Goal: Information Seeking & Learning: Learn about a topic

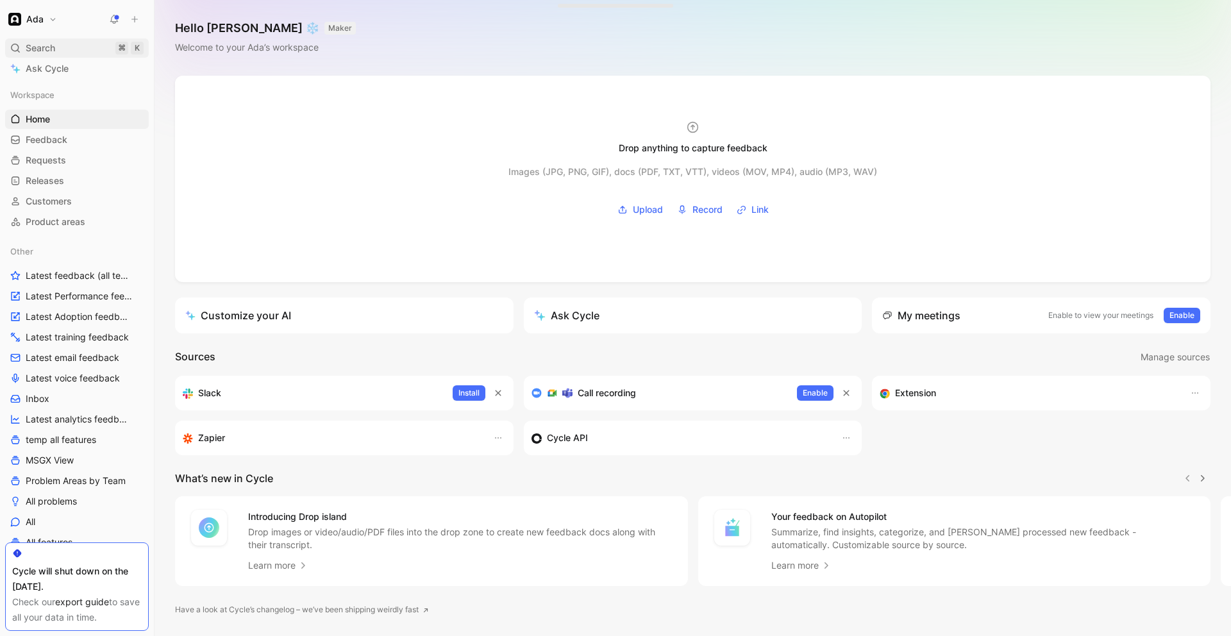
click at [68, 47] on div "Search ⌘ K" at bounding box center [77, 47] width 144 height 19
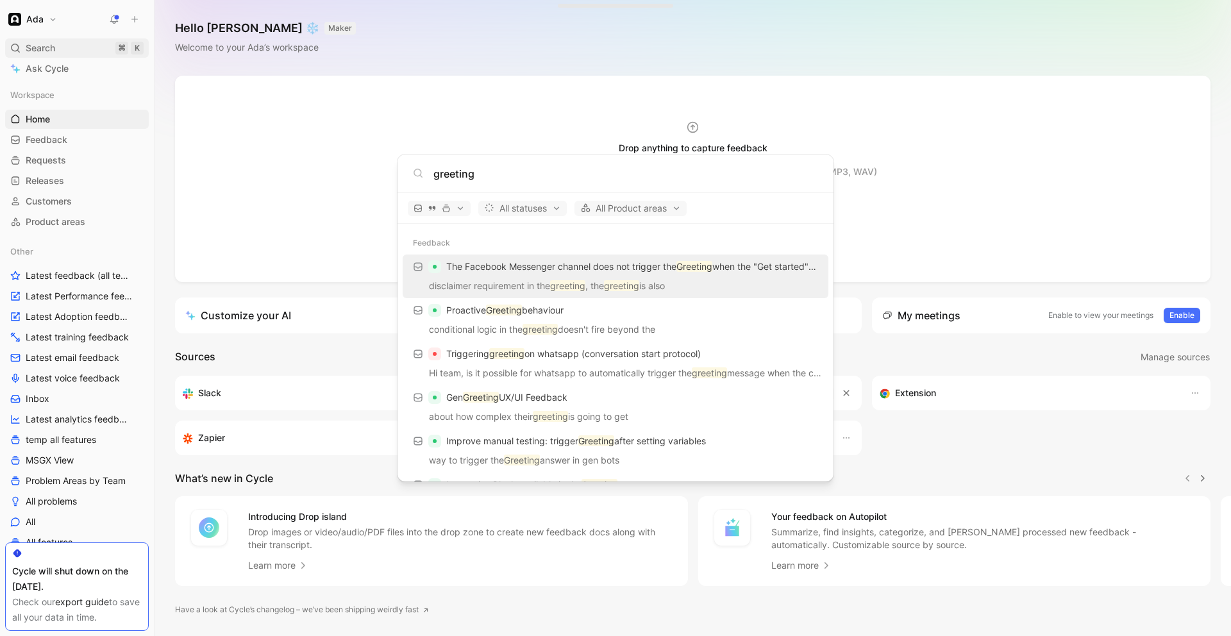
type input "greeting"
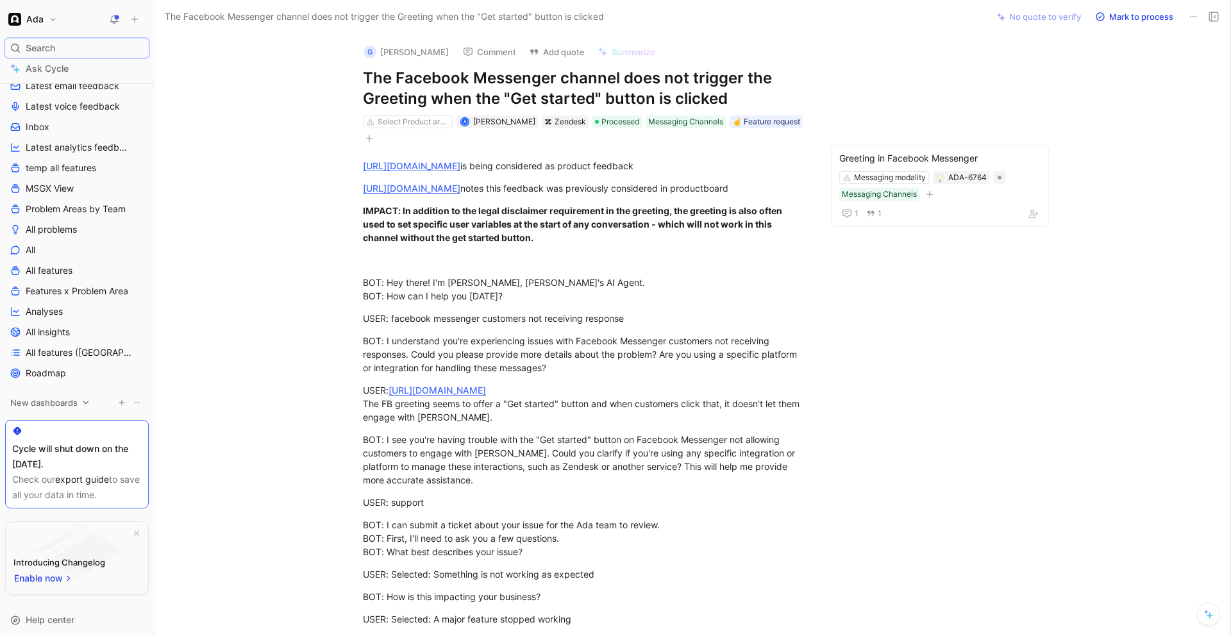
scroll to position [275, 0]
click at [83, 401] on icon at bounding box center [85, 399] width 9 height 9
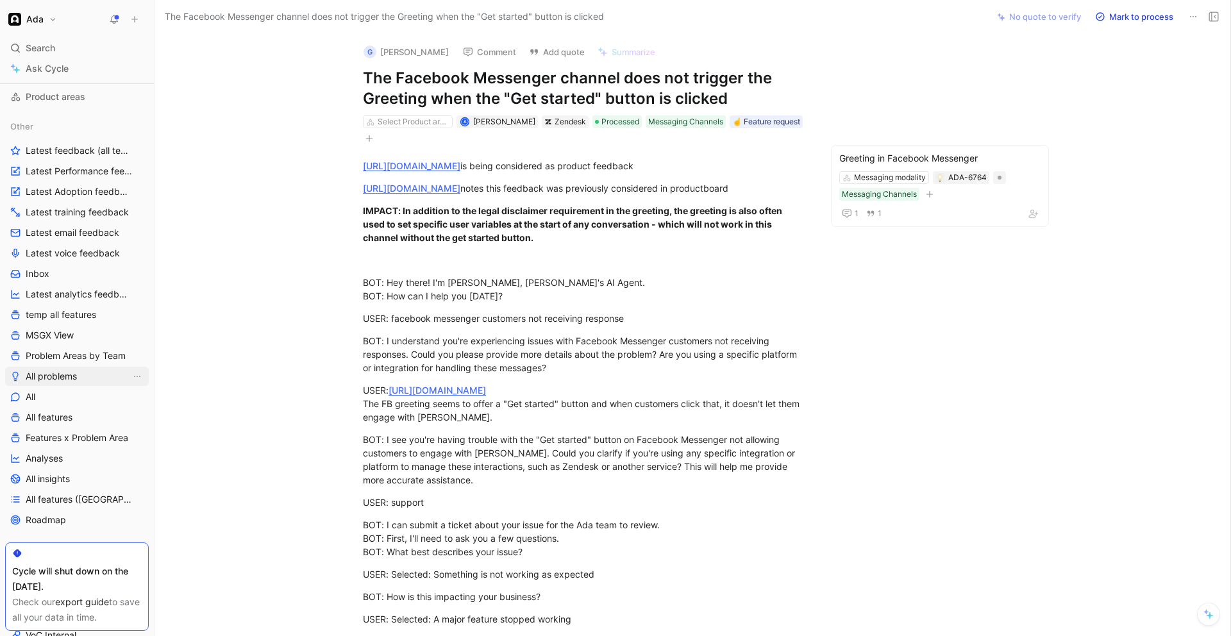
scroll to position [127, 0]
click at [60, 377] on span "All problems" at bounding box center [51, 374] width 51 height 13
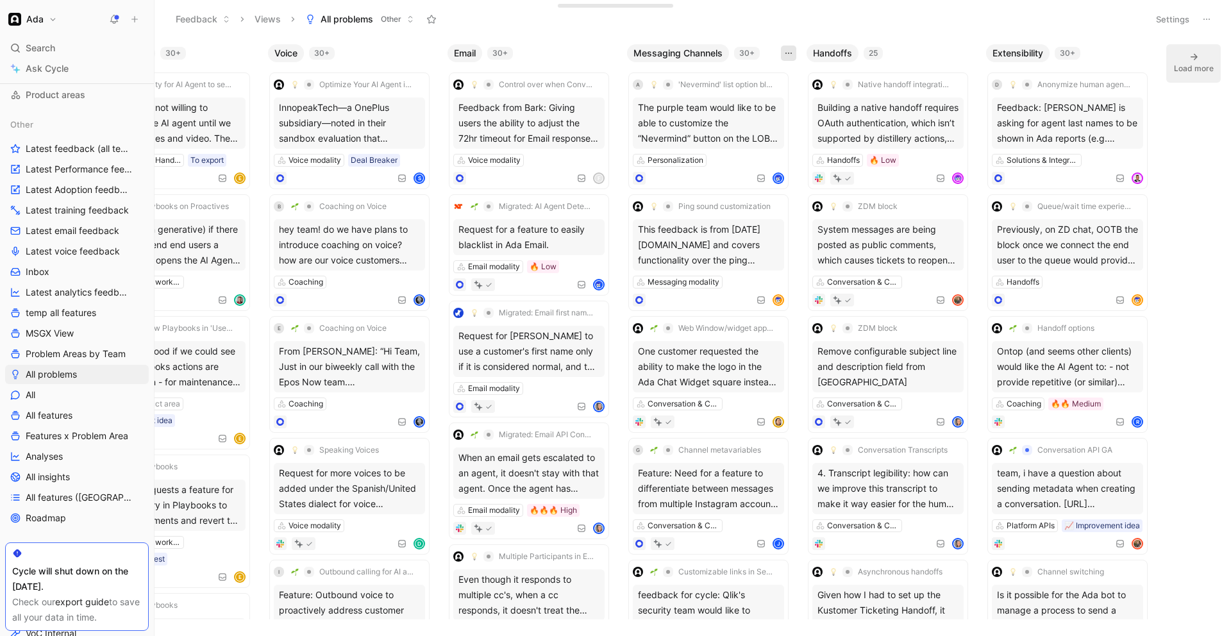
click at [789, 50] on icon "button" at bounding box center [789, 53] width 10 height 10
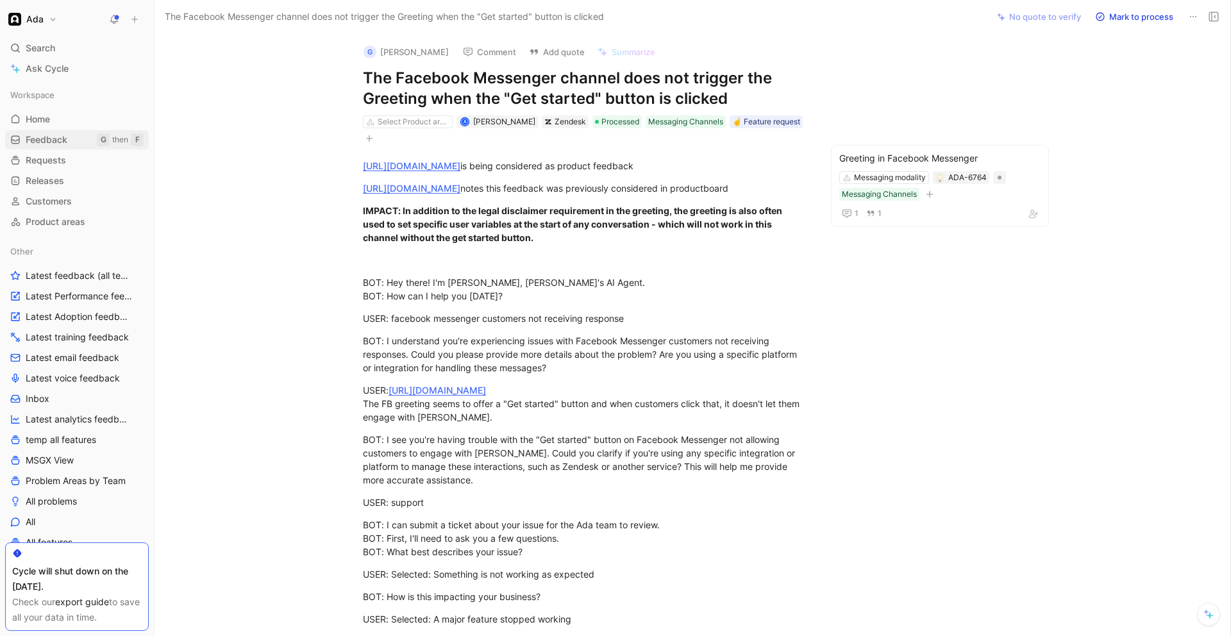
click at [76, 145] on link "Feedback G then F" at bounding box center [77, 139] width 144 height 19
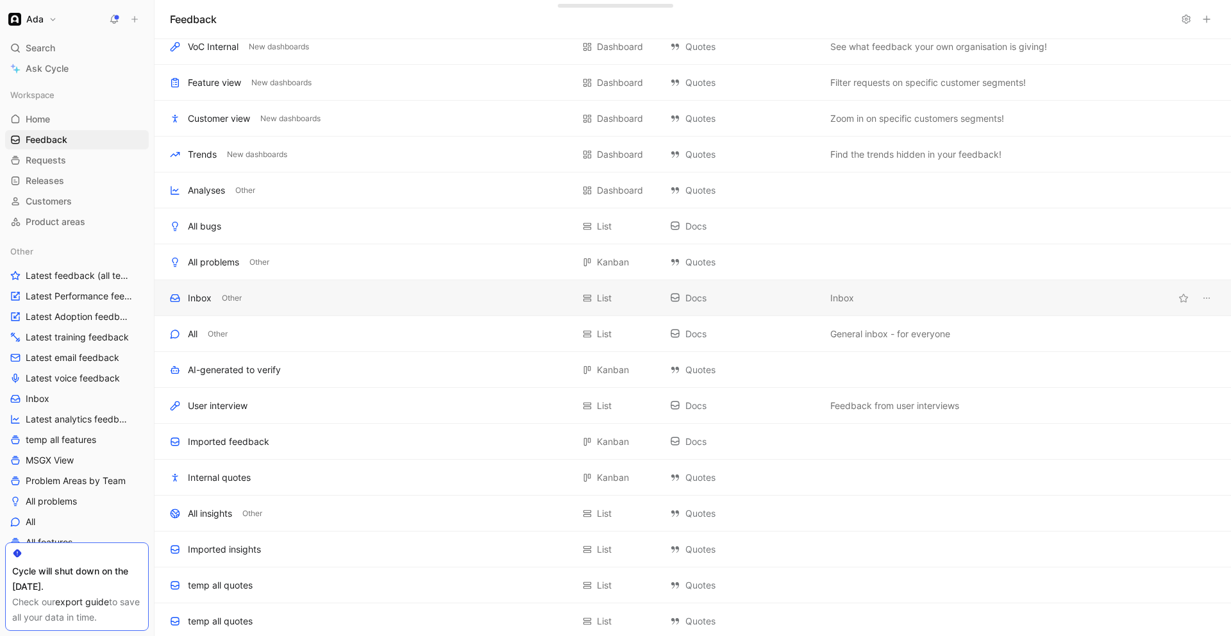
scroll to position [119, 0]
click at [851, 406] on span "Feedback from user interviews" at bounding box center [894, 404] width 129 height 15
click at [760, 404] on div "Docs" at bounding box center [743, 404] width 147 height 15
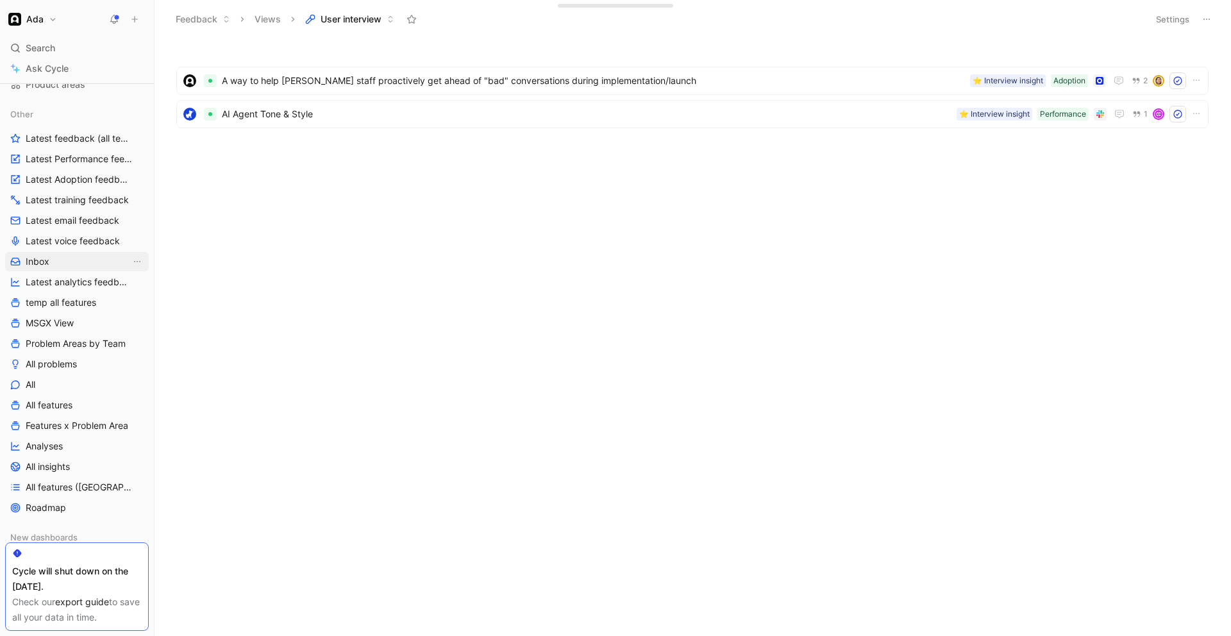
scroll to position [133, 0]
click at [58, 369] on span "All problems" at bounding box center [51, 368] width 51 height 13
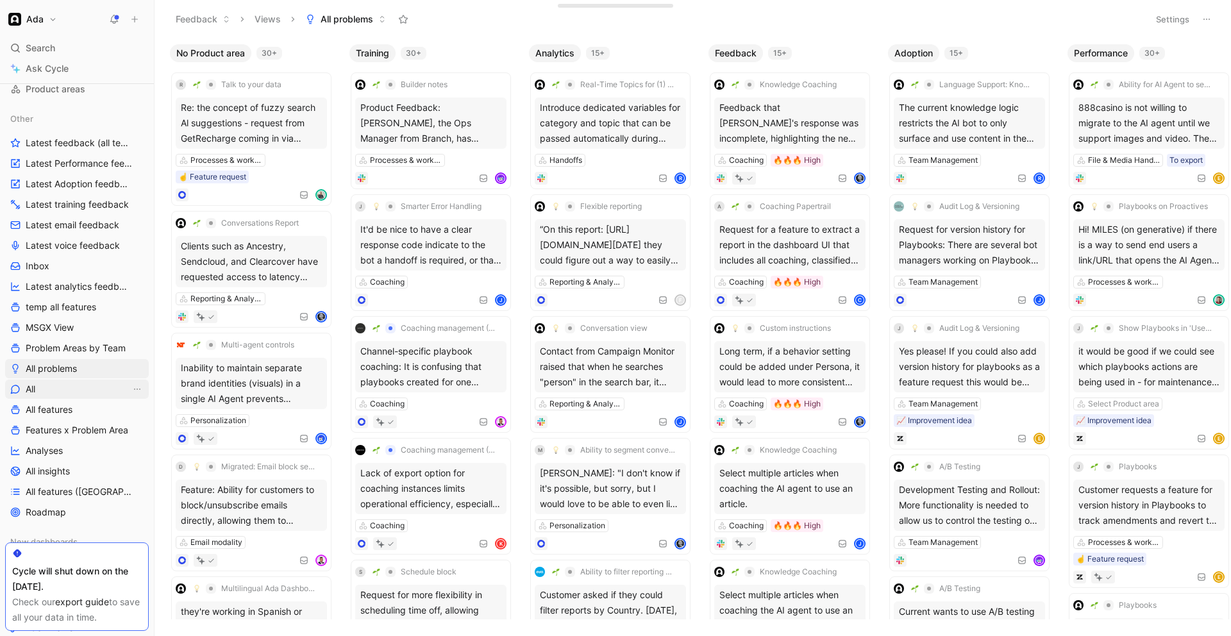
click at [47, 390] on link "All" at bounding box center [77, 389] width 144 height 19
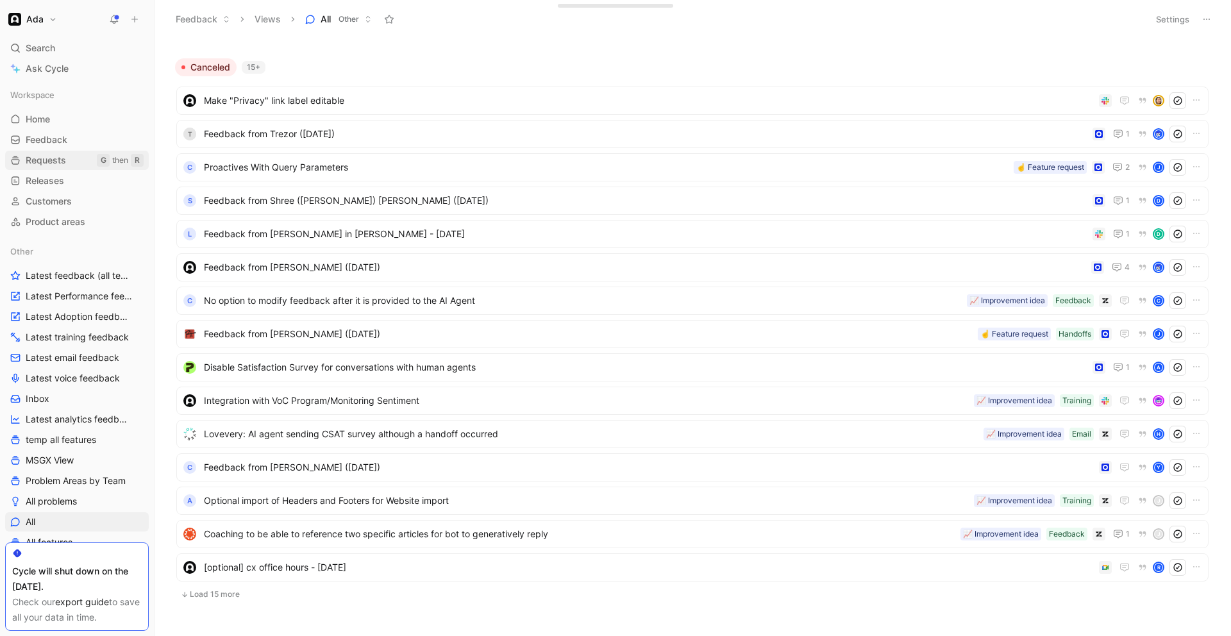
click at [62, 158] on span "Requests" at bounding box center [46, 160] width 40 height 13
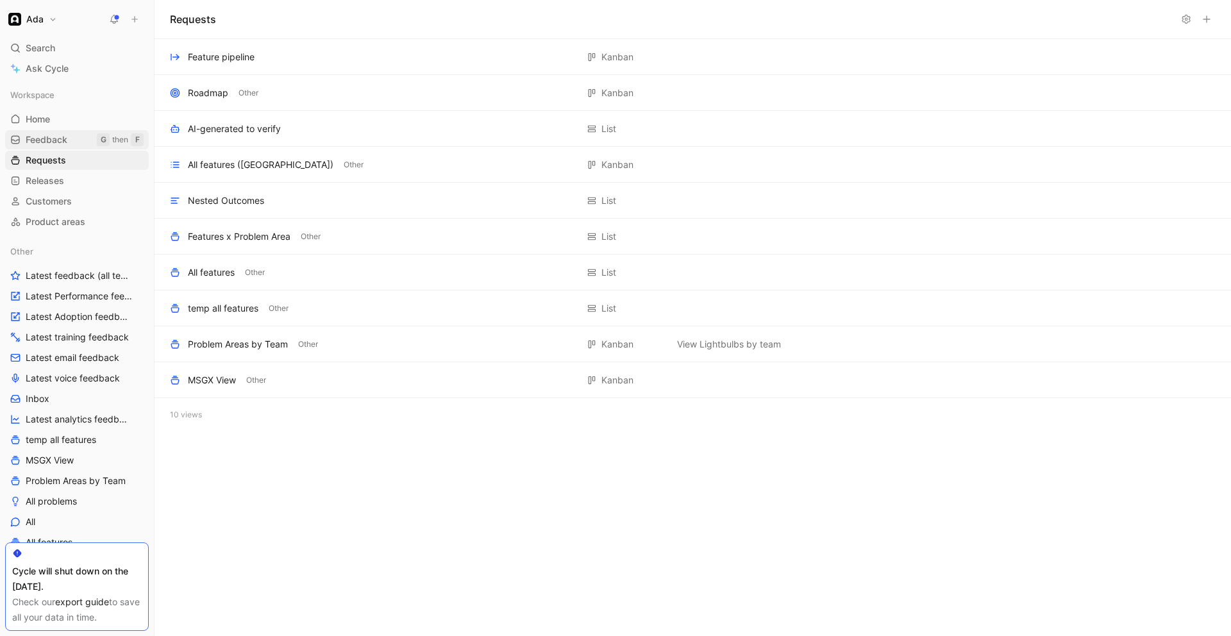
click at [60, 138] on span "Feedback" at bounding box center [47, 139] width 42 height 13
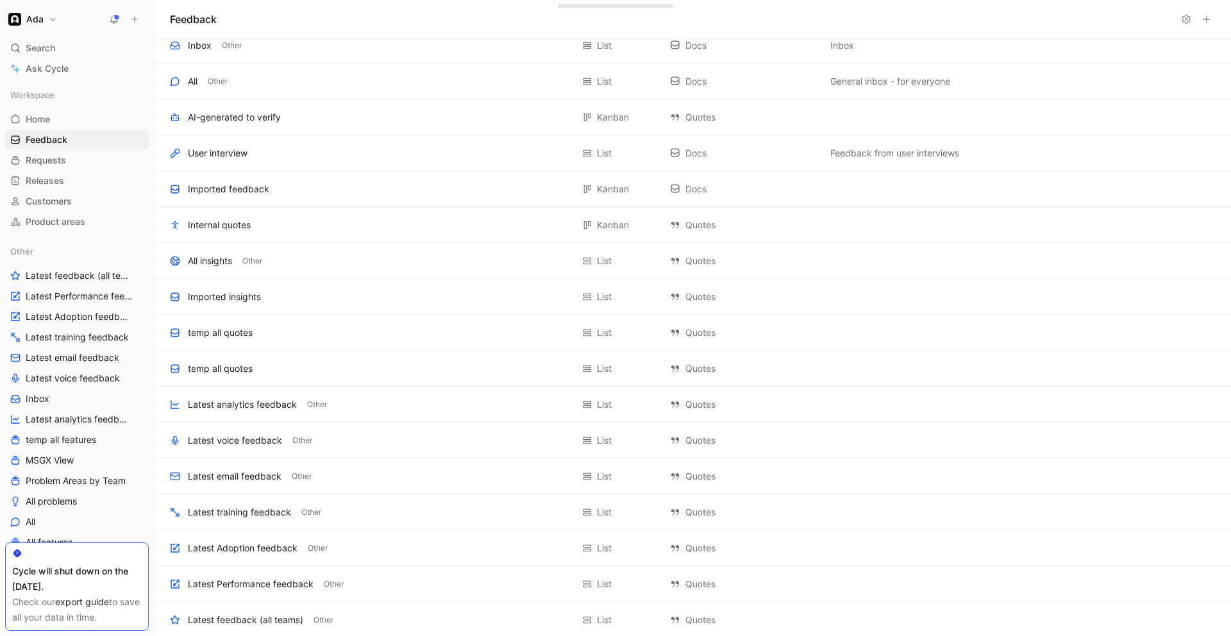
scroll to position [406, 0]
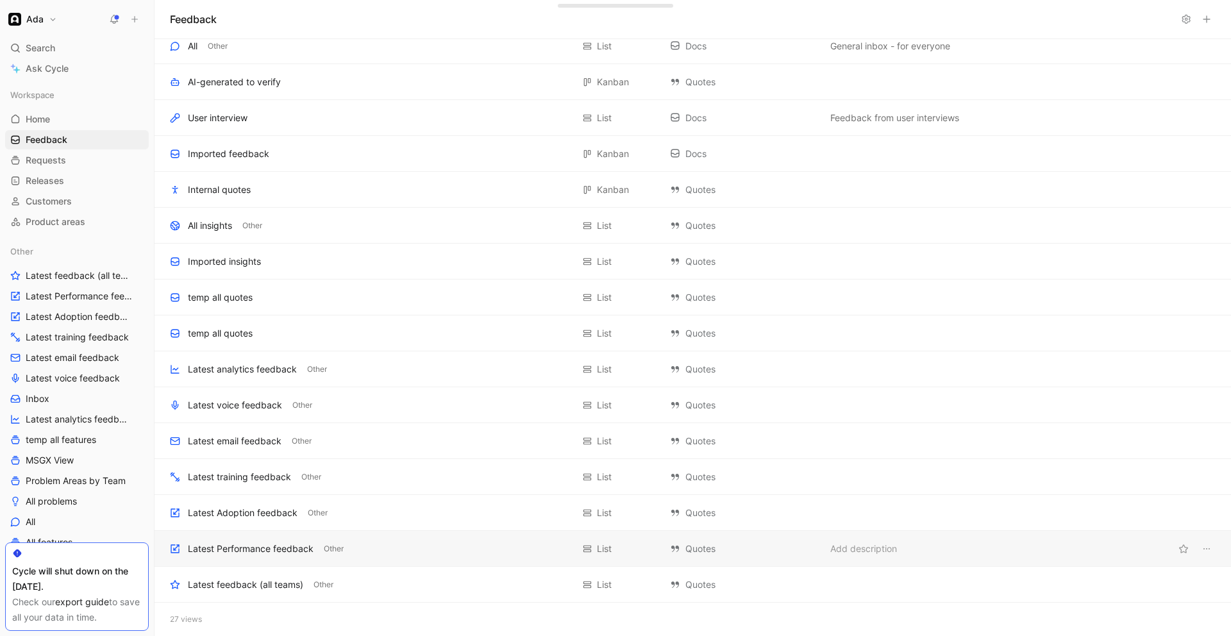
click at [264, 544] on div "Latest Performance feedback" at bounding box center [251, 548] width 126 height 15
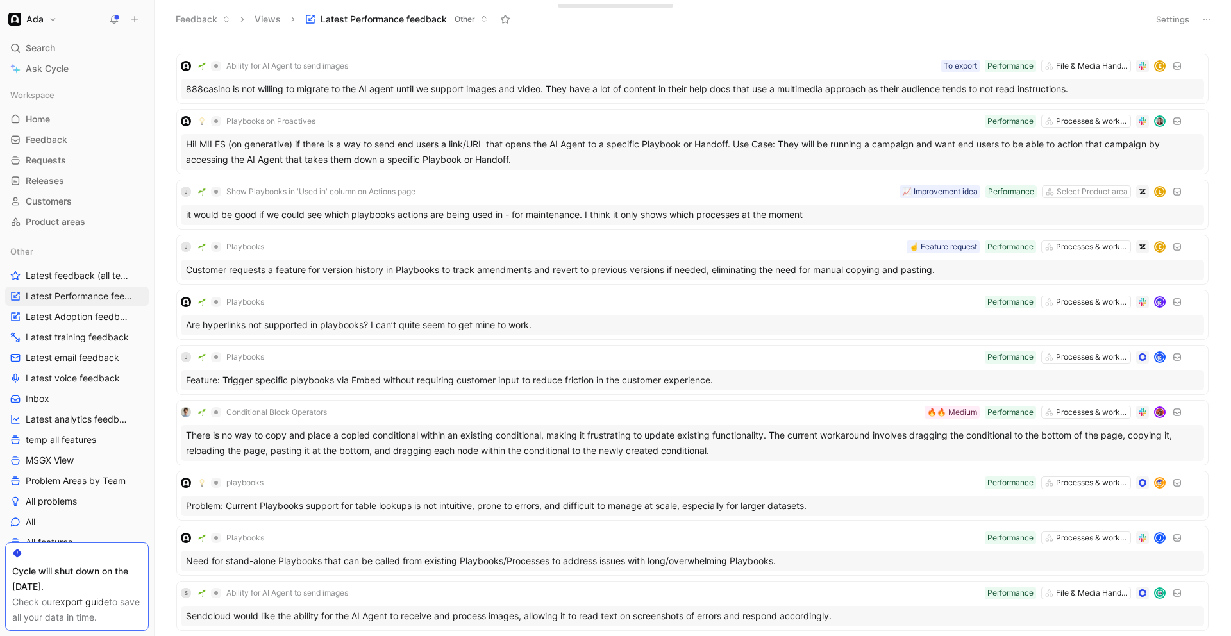
click at [1207, 19] on icon at bounding box center [1207, 19] width 10 height 10
click at [1139, 47] on span "Duplicate" at bounding box center [1134, 45] width 40 height 11
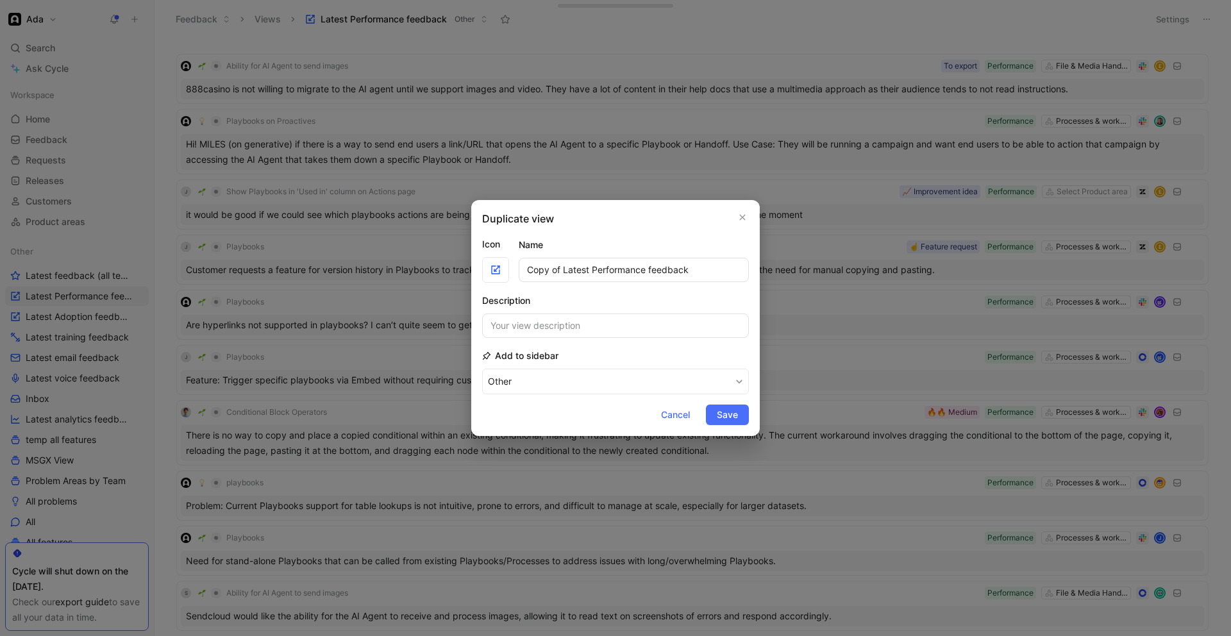
click at [569, 268] on input "Copy of Latest Performance feedback" at bounding box center [634, 270] width 230 height 24
click at [563, 271] on input "Copy of Latest Performance feedback" at bounding box center [634, 270] width 230 height 24
type input "Latest Messaging Experience feedback"
click at [482, 369] on button "Other" at bounding box center [615, 382] width 267 height 26
click at [571, 376] on button "Other" at bounding box center [615, 382] width 267 height 26
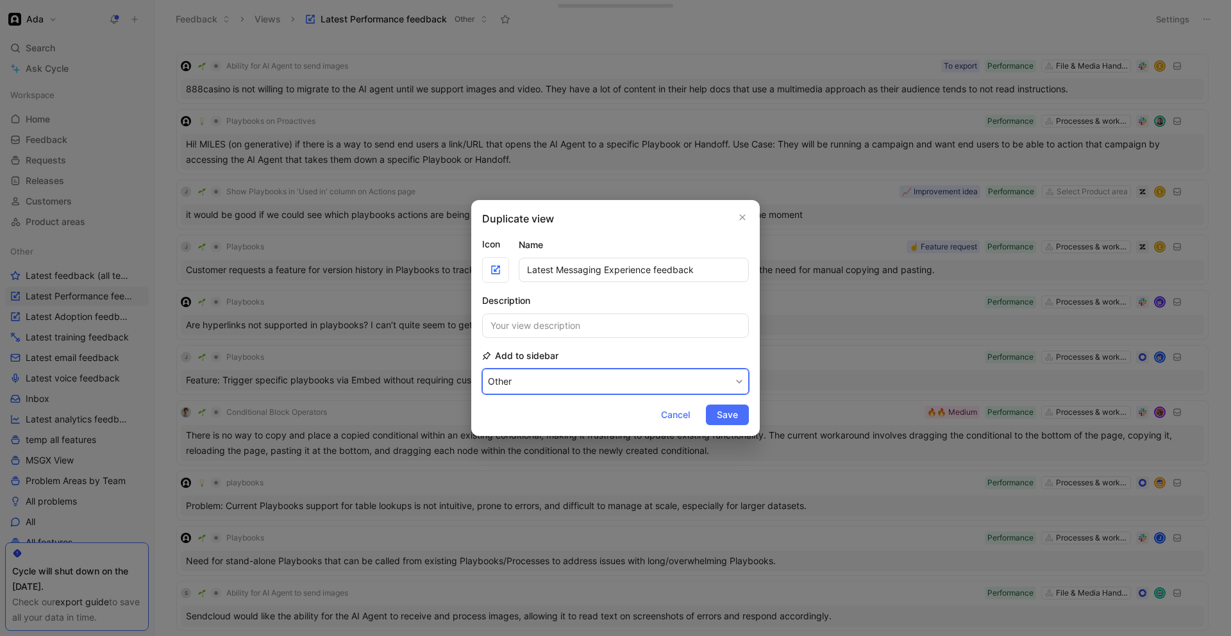
click at [571, 374] on button "Other" at bounding box center [615, 382] width 267 height 26
click at [737, 414] on span "Save" at bounding box center [727, 414] width 21 height 15
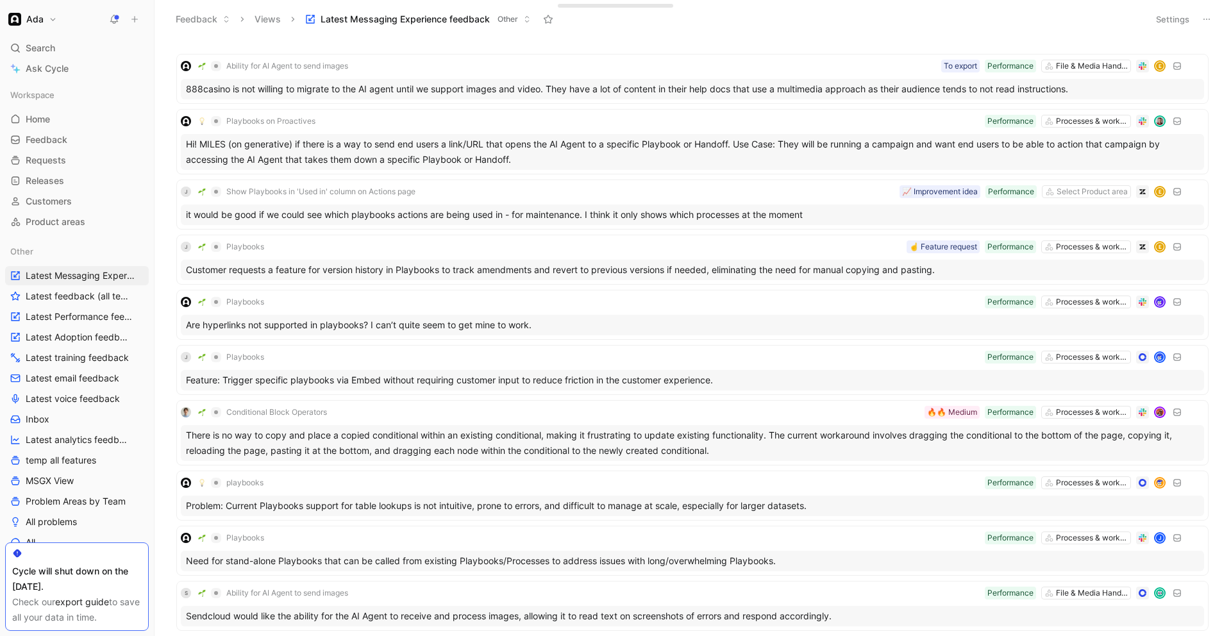
click at [1211, 11] on button at bounding box center [1207, 19] width 18 height 18
click at [1175, 15] on button "Settings" at bounding box center [1172, 19] width 45 height 18
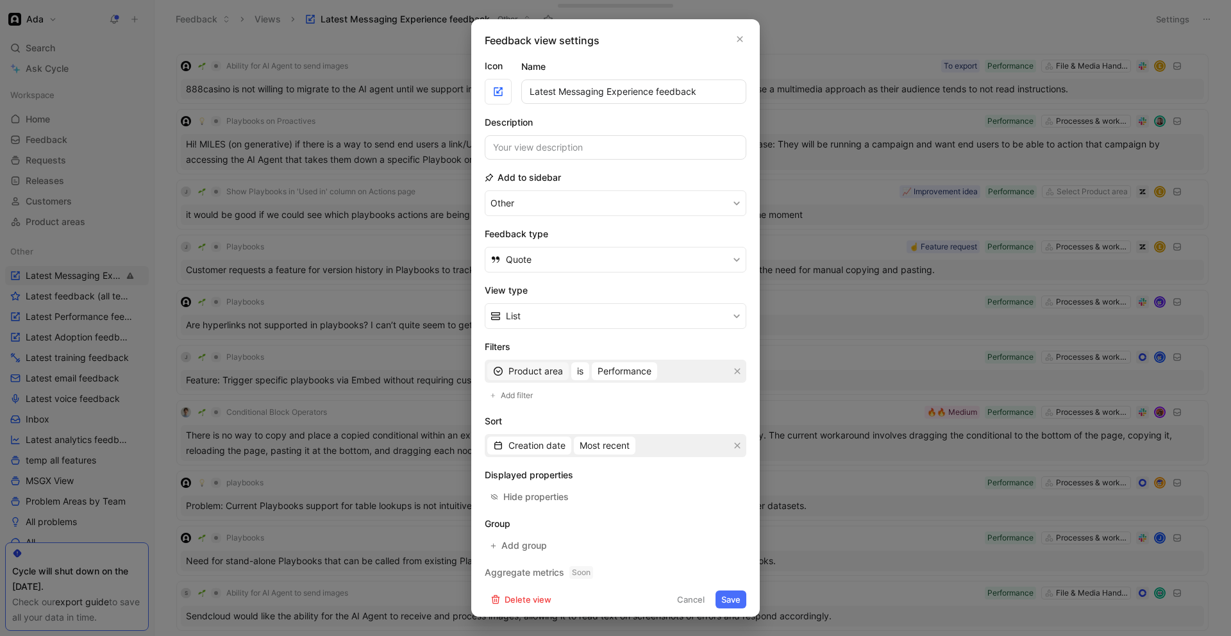
scroll to position [5, 0]
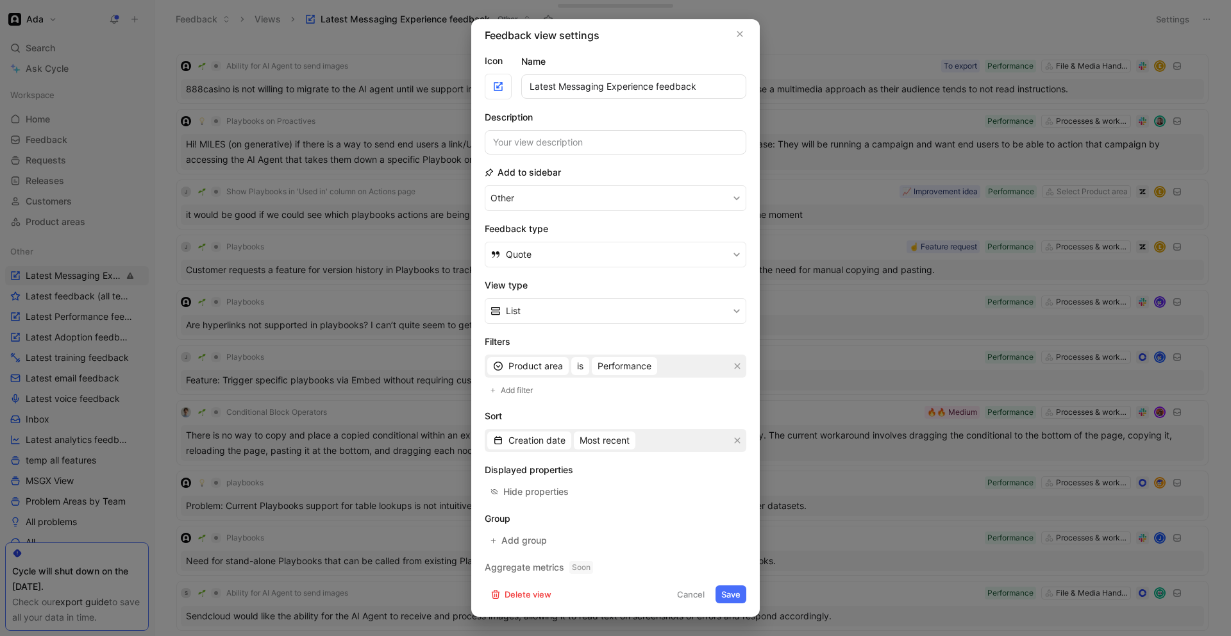
click at [664, 367] on div "Product area is Performance" at bounding box center [616, 366] width 262 height 23
click at [650, 367] on span "Performance" at bounding box center [625, 365] width 54 height 15
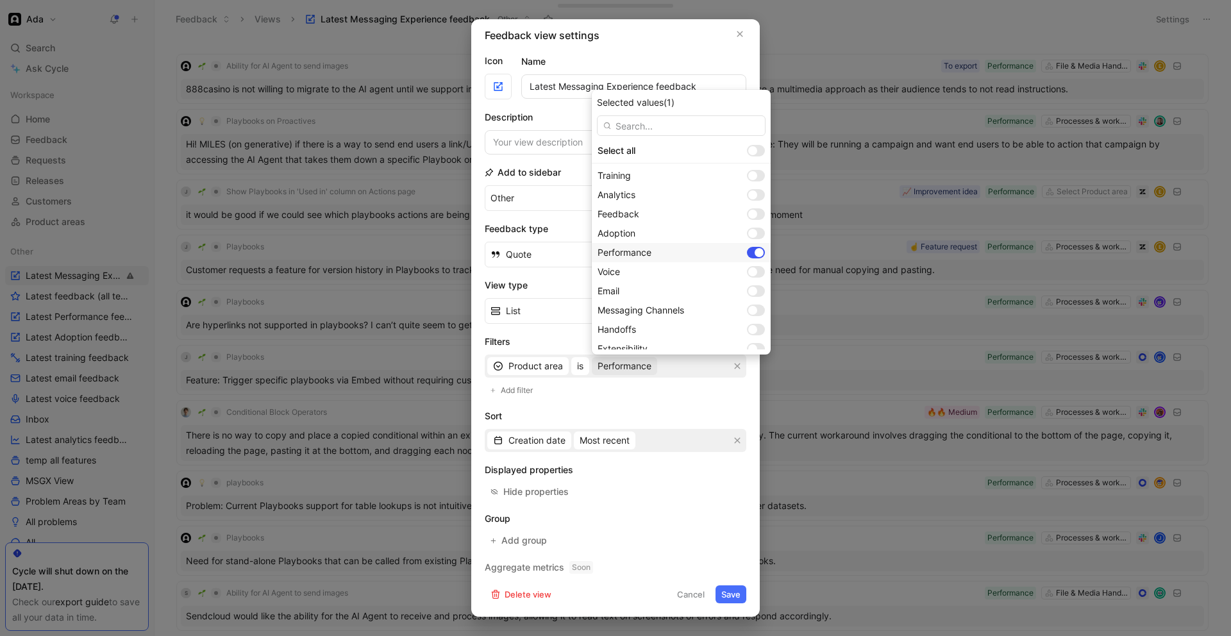
click at [755, 252] on div at bounding box center [759, 252] width 9 height 9
click at [748, 308] on div at bounding box center [752, 310] width 9 height 9
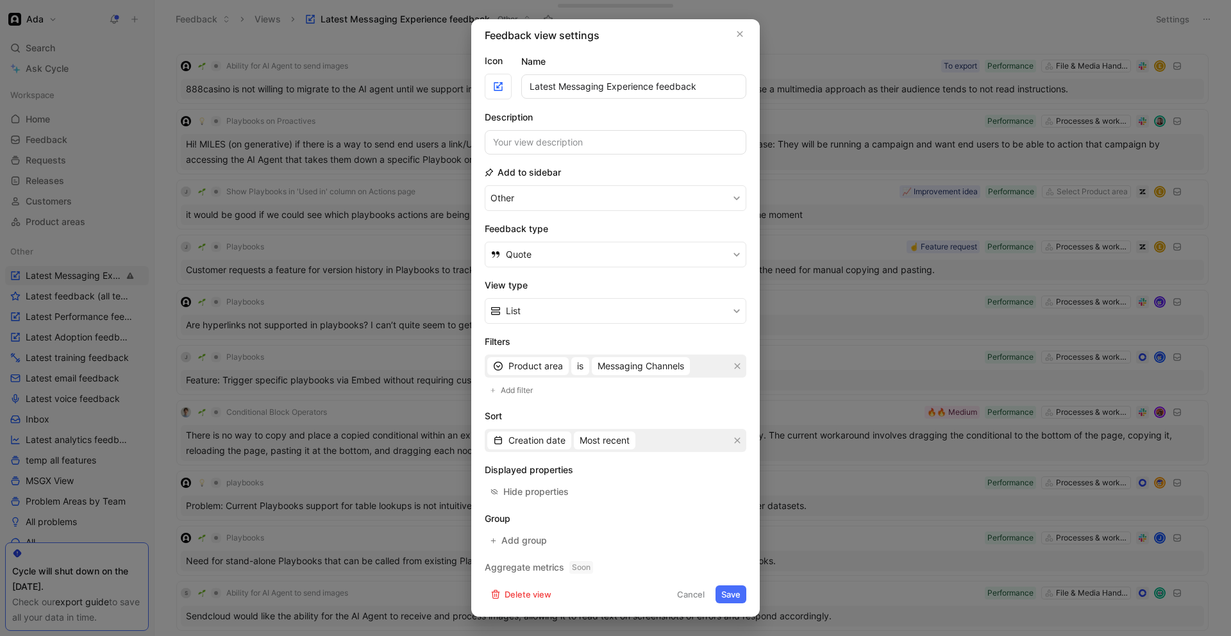
click at [734, 594] on button "Save" at bounding box center [731, 594] width 31 height 18
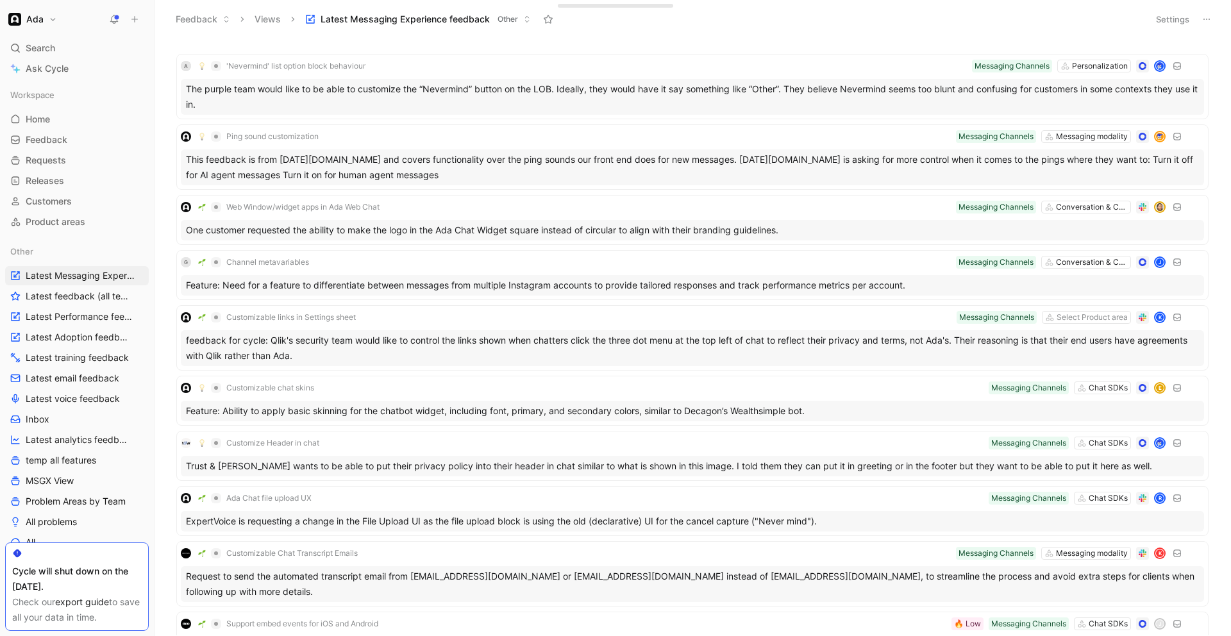
click at [624, 36] on header "Feedback Views Latest Messaging Experience feedback Other Settings" at bounding box center [693, 19] width 1077 height 38
click at [1211, 17] on icon at bounding box center [1207, 19] width 10 height 10
click at [1169, 20] on button "Settings" at bounding box center [1172, 19] width 45 height 18
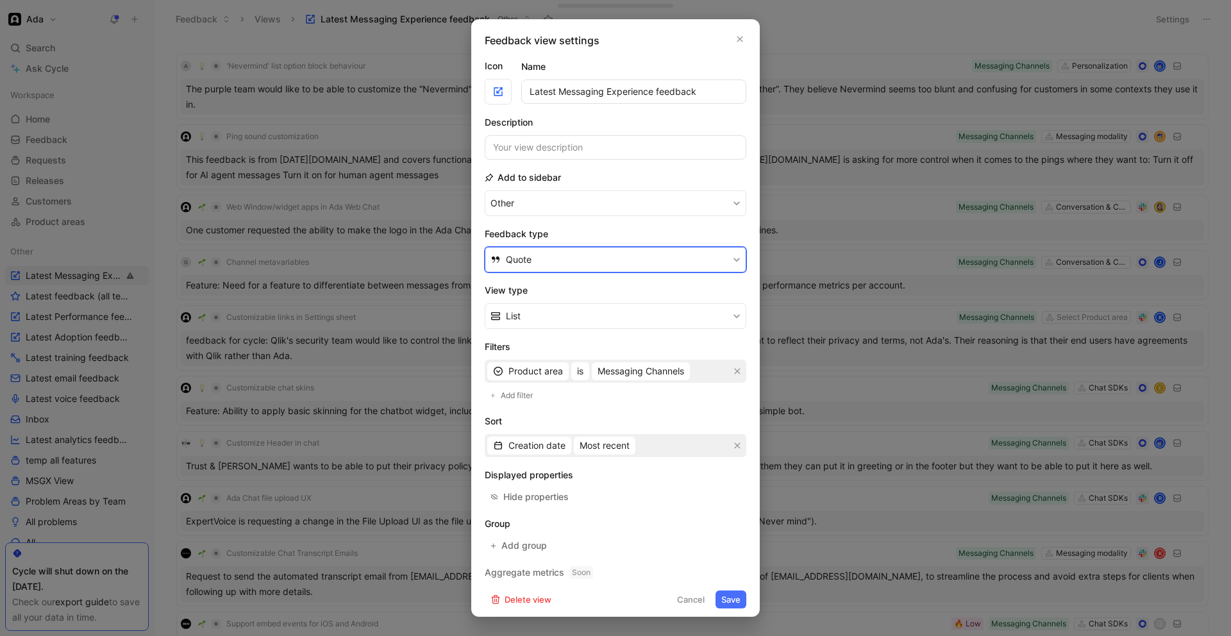
click at [576, 261] on button "Quote" at bounding box center [616, 260] width 262 height 26
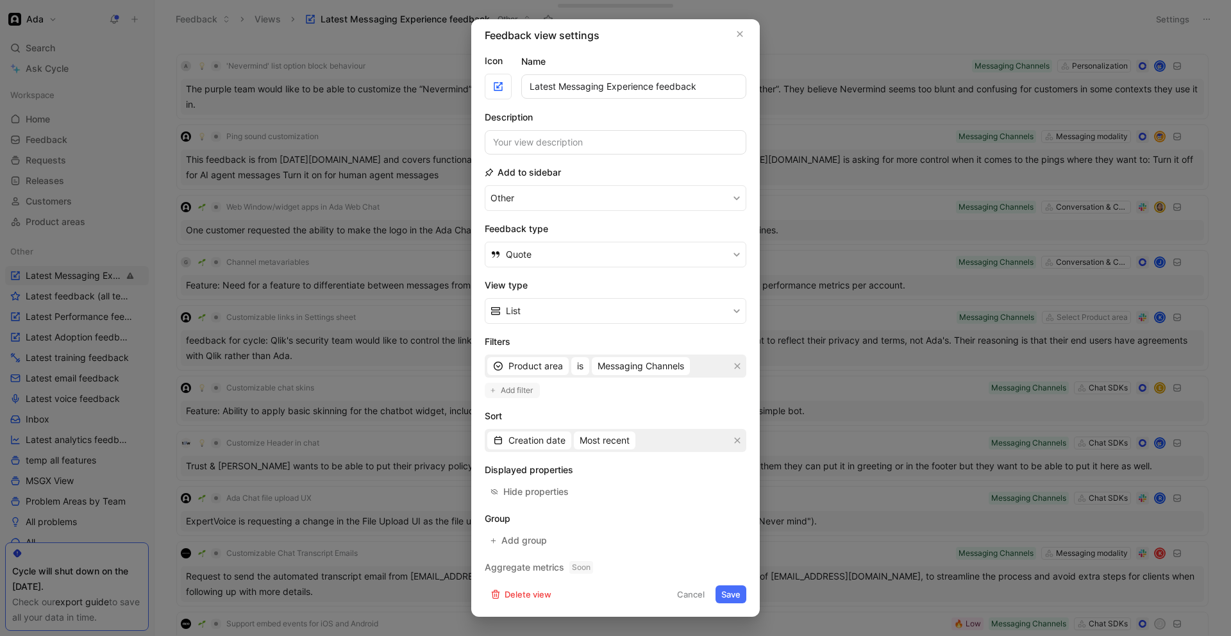
click at [508, 394] on span "Add filter" at bounding box center [517, 390] width 33 height 13
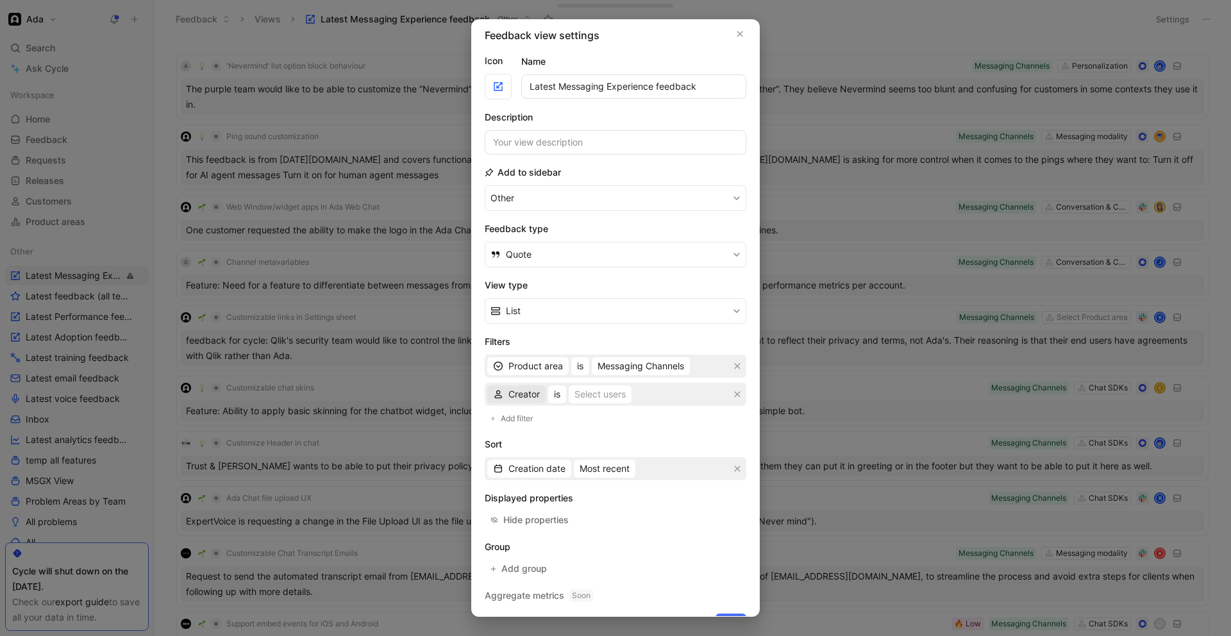
click at [524, 396] on span "Creator" at bounding box center [523, 394] width 31 height 15
click at [525, 193] on span "Product area" at bounding box center [535, 194] width 55 height 11
click at [631, 396] on div "Selected Product area" at bounding box center [645, 394] width 94 height 15
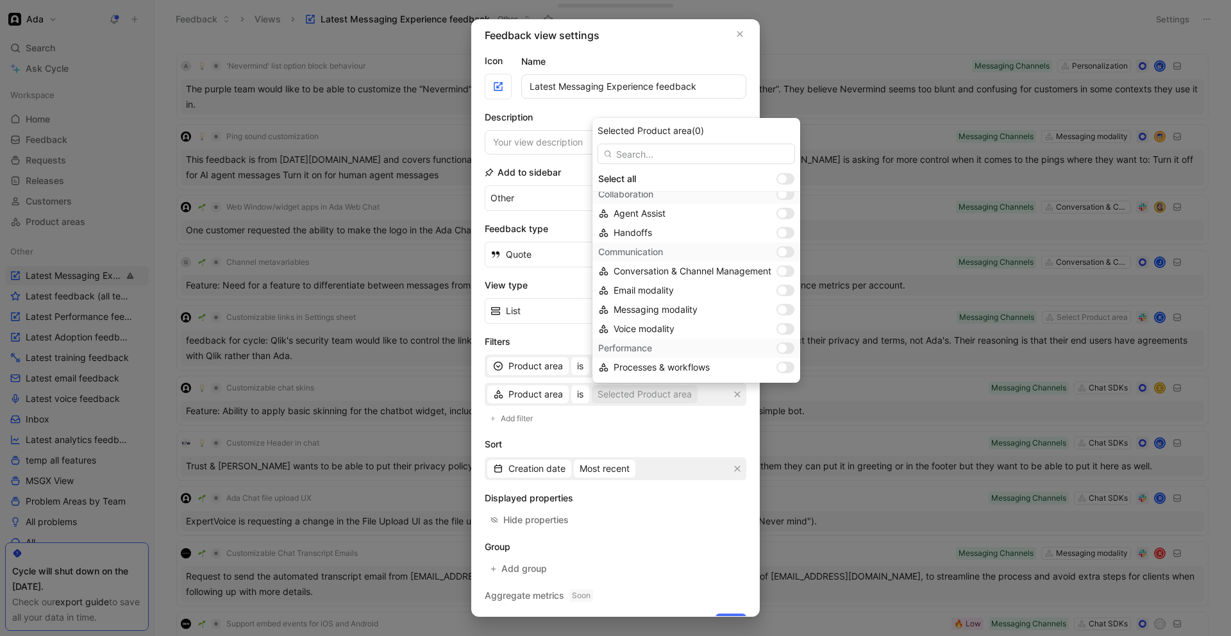
scroll to position [122, 0]
click at [785, 274] on div at bounding box center [782, 273] width 9 height 9
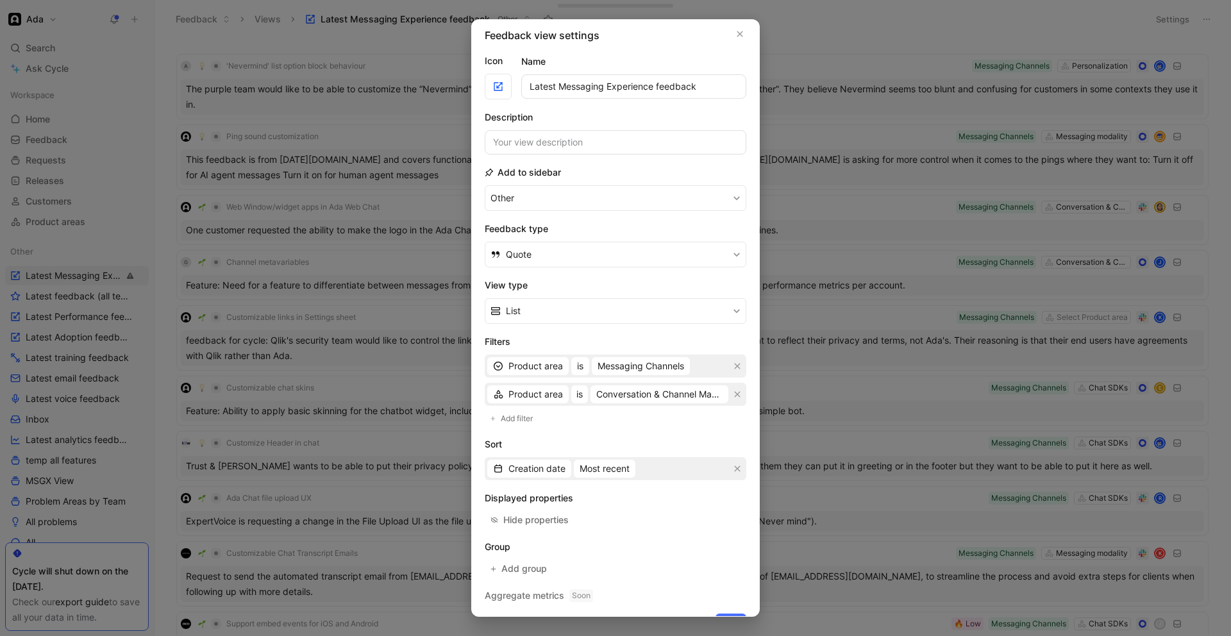
scroll to position [33, 0]
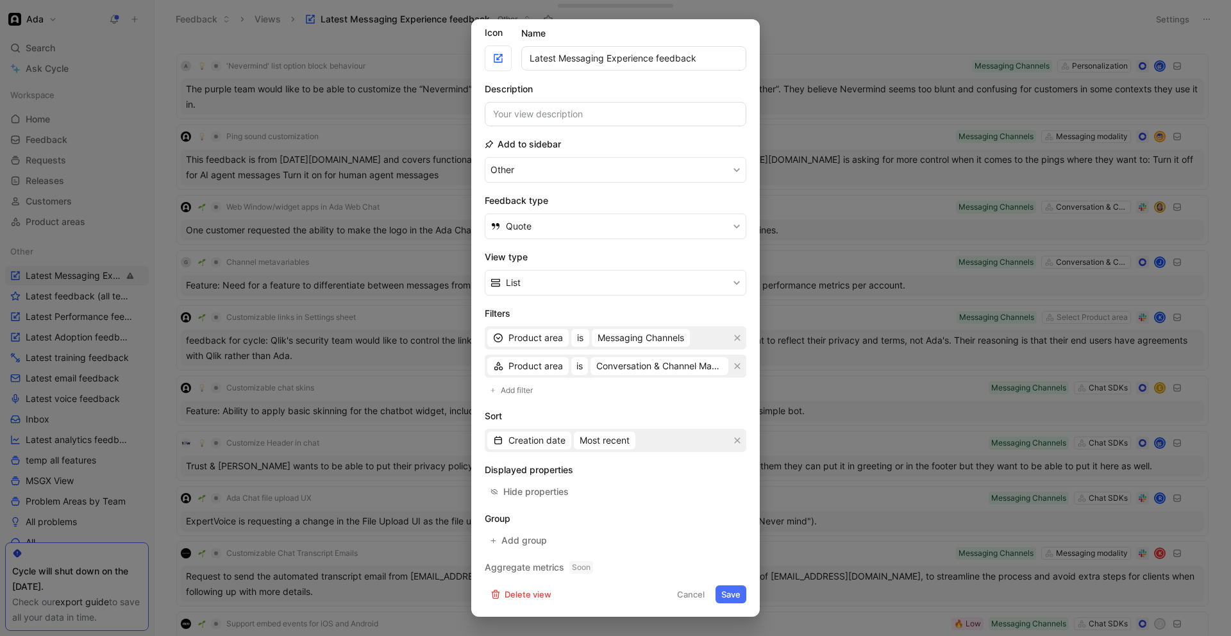
click at [735, 595] on button "Save" at bounding box center [731, 594] width 31 height 18
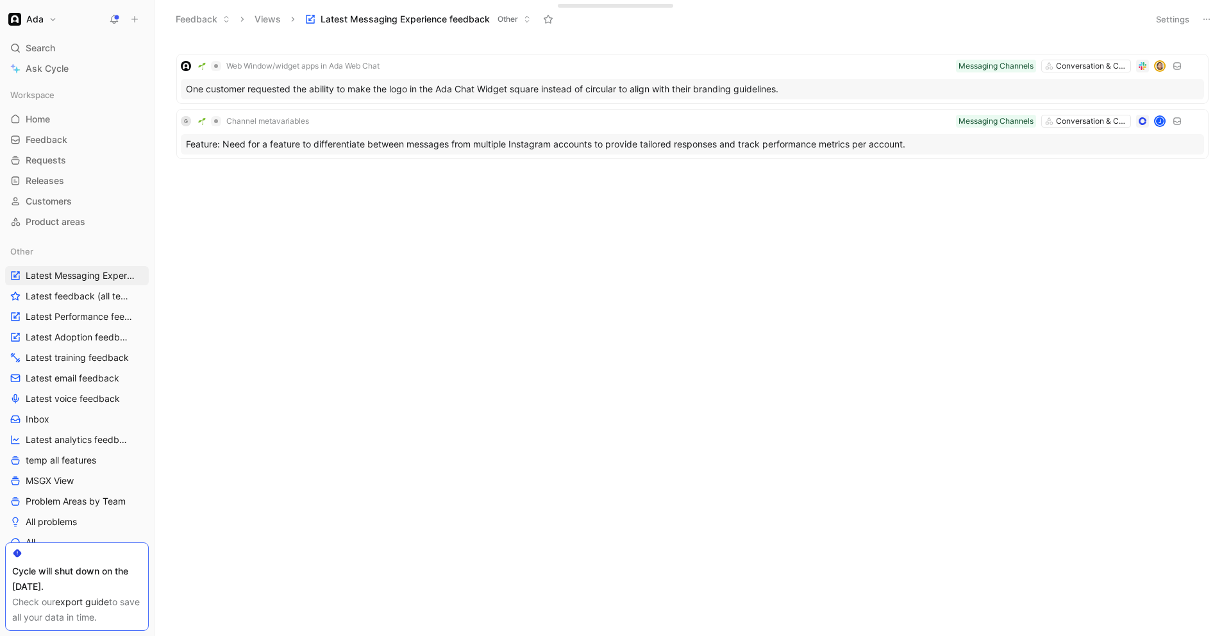
click at [466, 21] on span "Latest Messaging Experience feedback" at bounding box center [405, 19] width 169 height 13
click at [1168, 21] on button "Settings" at bounding box center [1172, 19] width 45 height 18
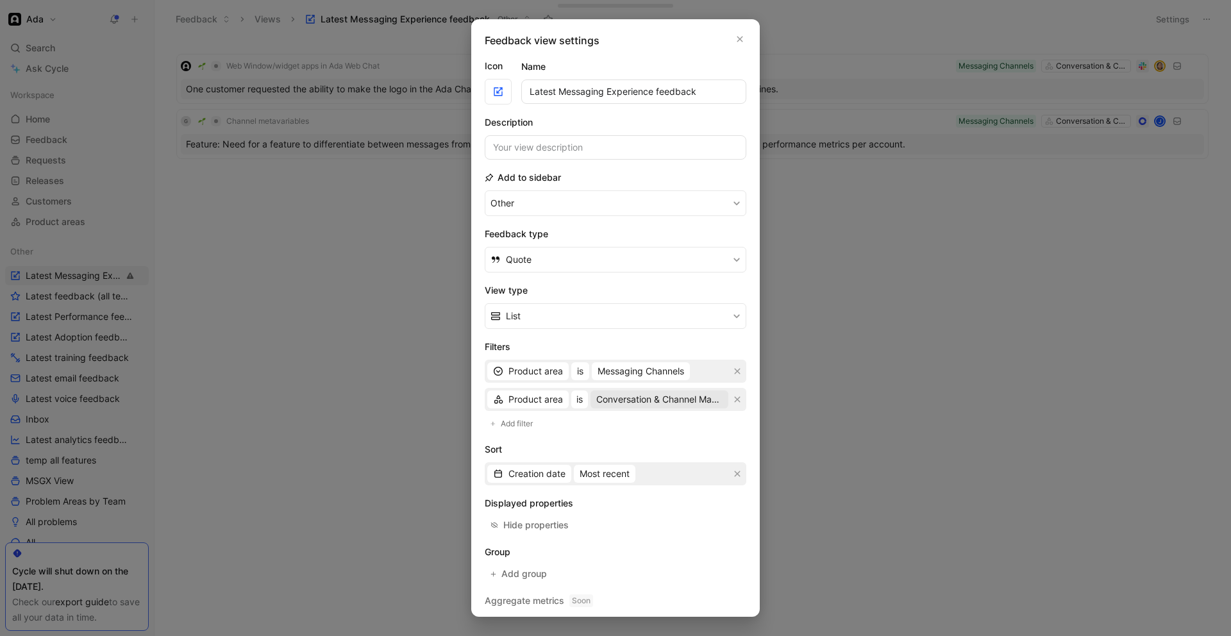
click at [701, 398] on span "Conversation & Channel Management" at bounding box center [659, 399] width 126 height 15
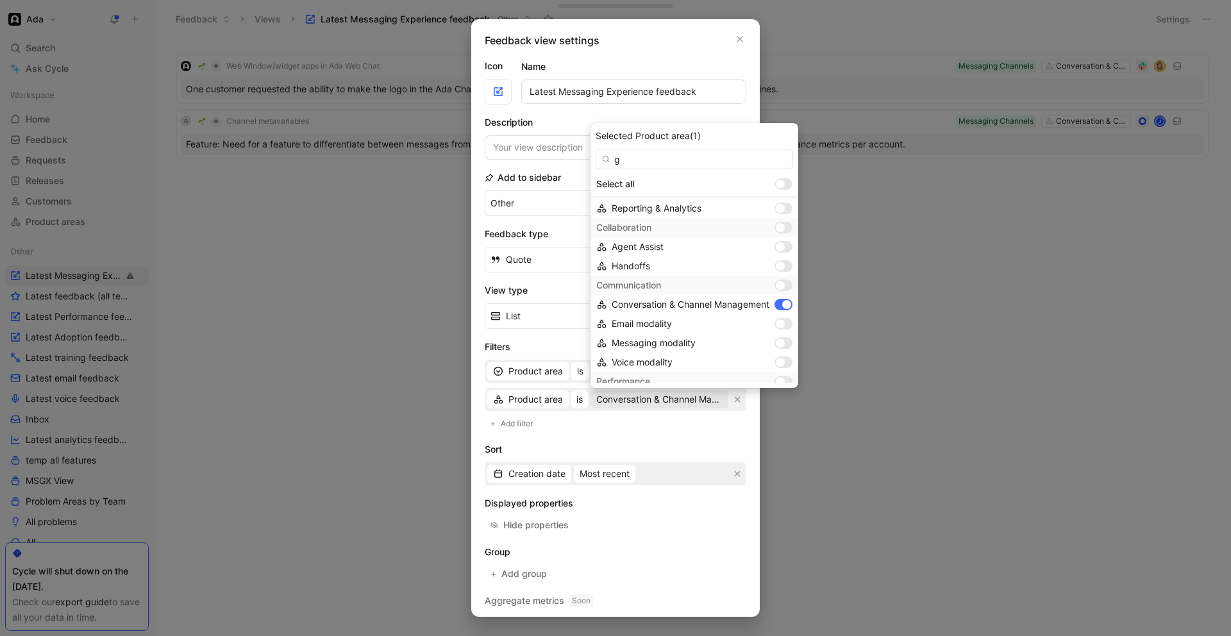
scroll to position [0, 0]
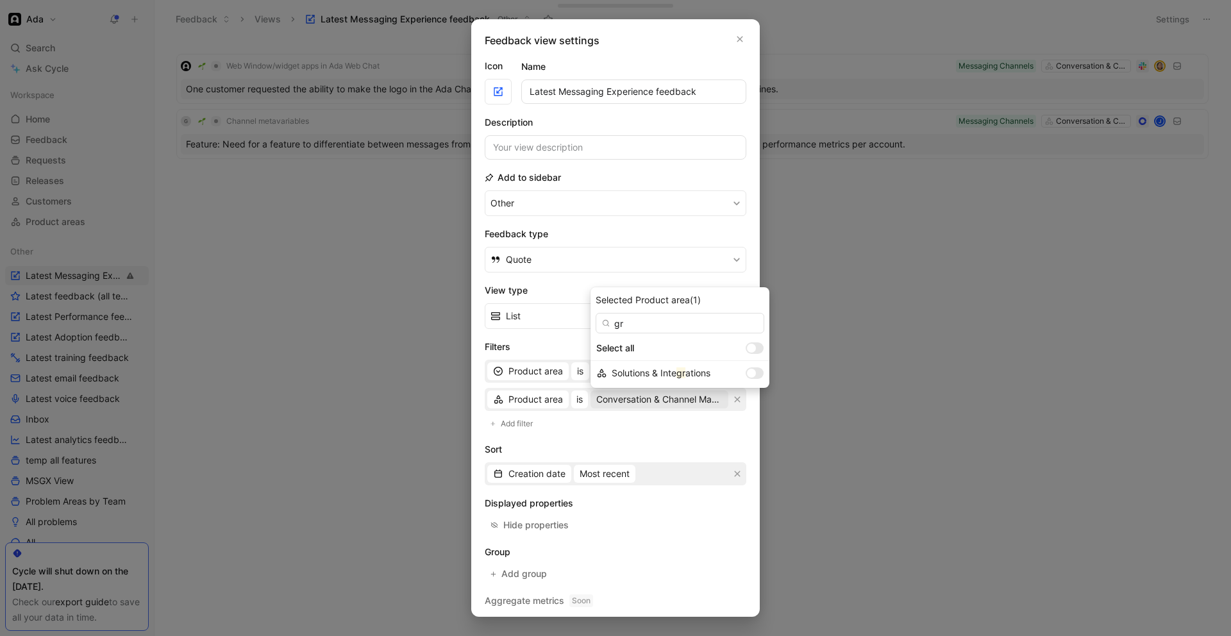
type input "g"
click at [737, 399] on icon "button" at bounding box center [738, 400] width 6 height 6
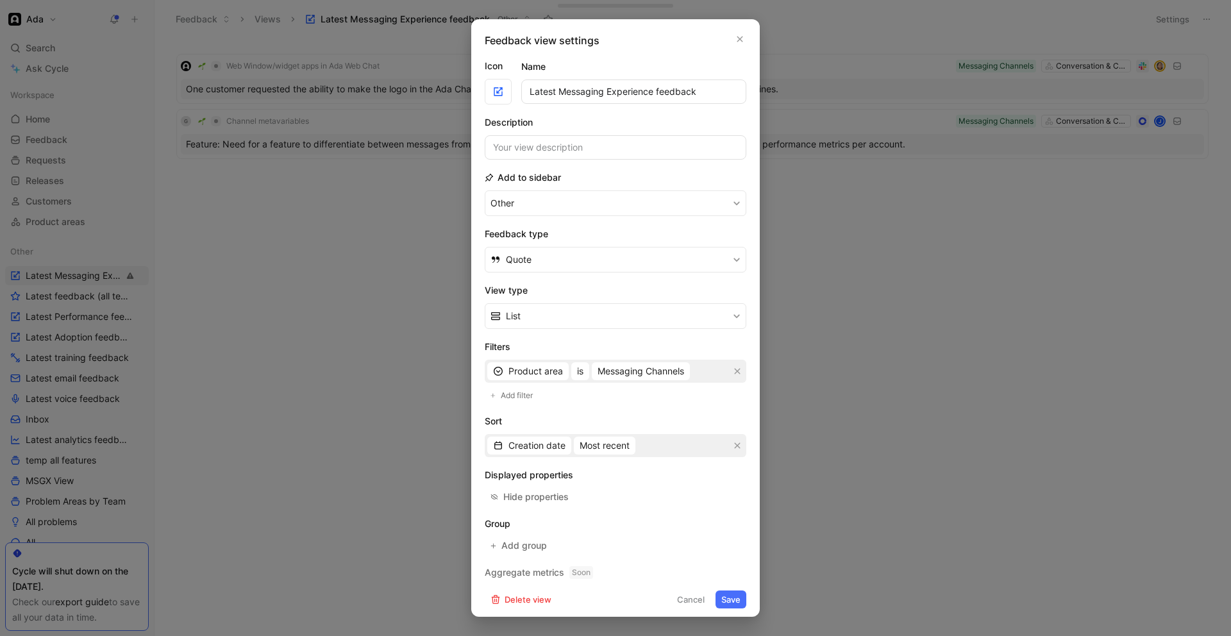
scroll to position [5, 0]
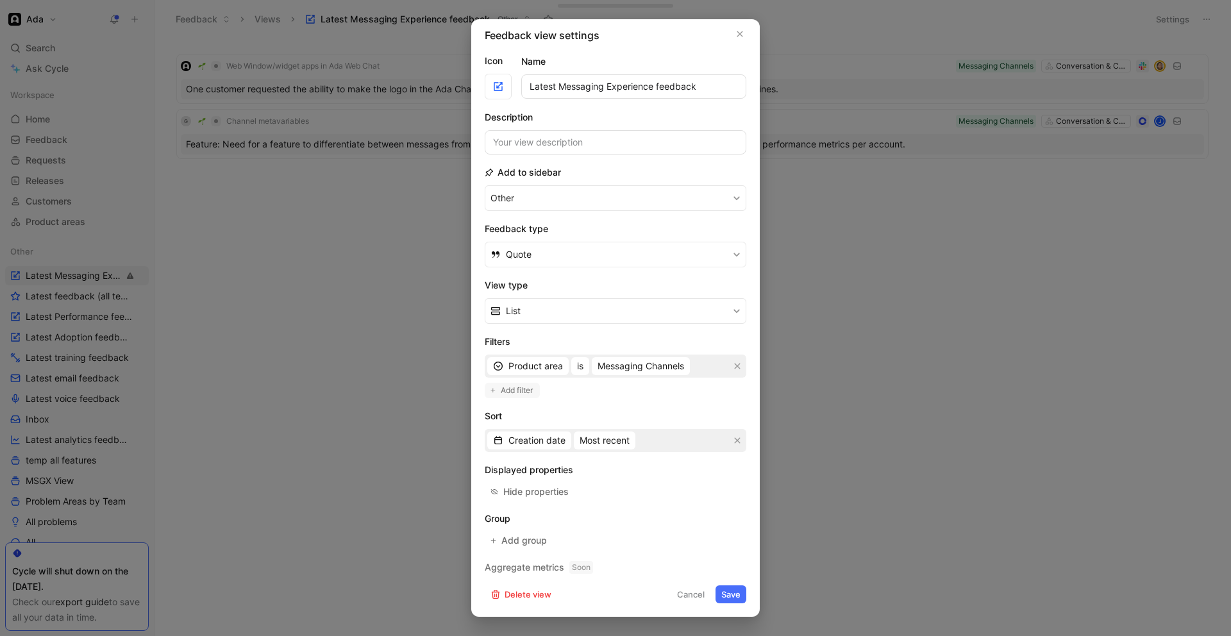
click at [531, 394] on span "Add filter" at bounding box center [517, 390] width 33 height 13
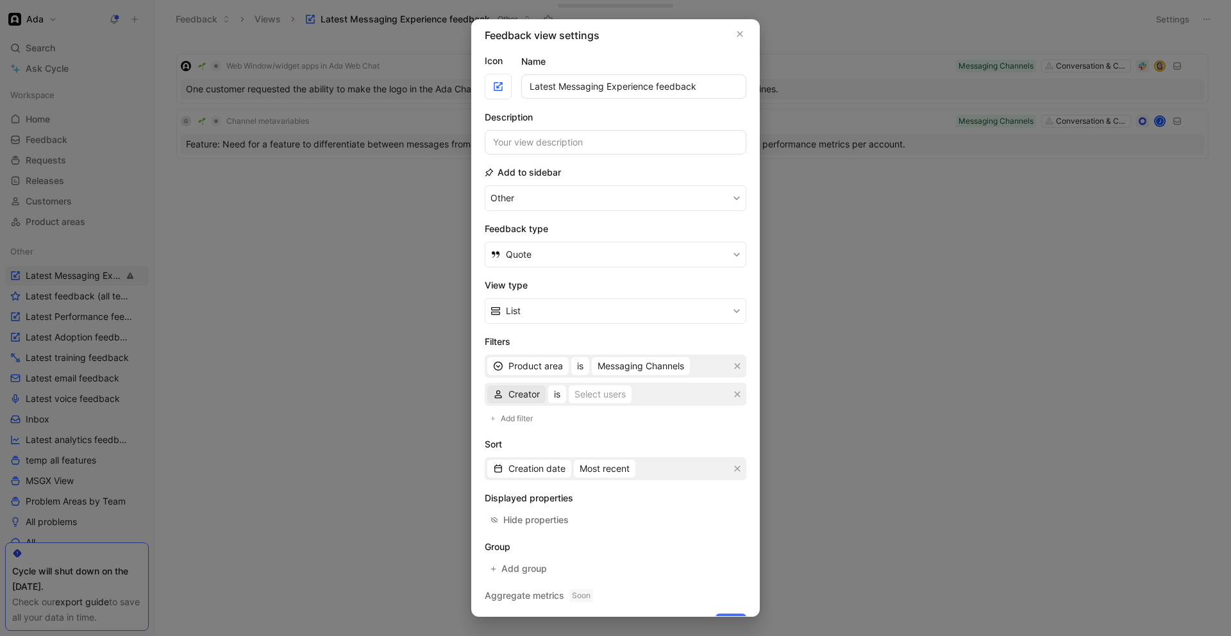
click at [528, 403] on button "Creator" at bounding box center [516, 394] width 58 height 18
click at [532, 172] on span "AI tag" at bounding box center [520, 175] width 25 height 11
click at [636, 396] on span "is AI-generated, not verified" at bounding box center [606, 394] width 117 height 15
click at [735, 394] on icon "button" at bounding box center [738, 395] width 8 height 8
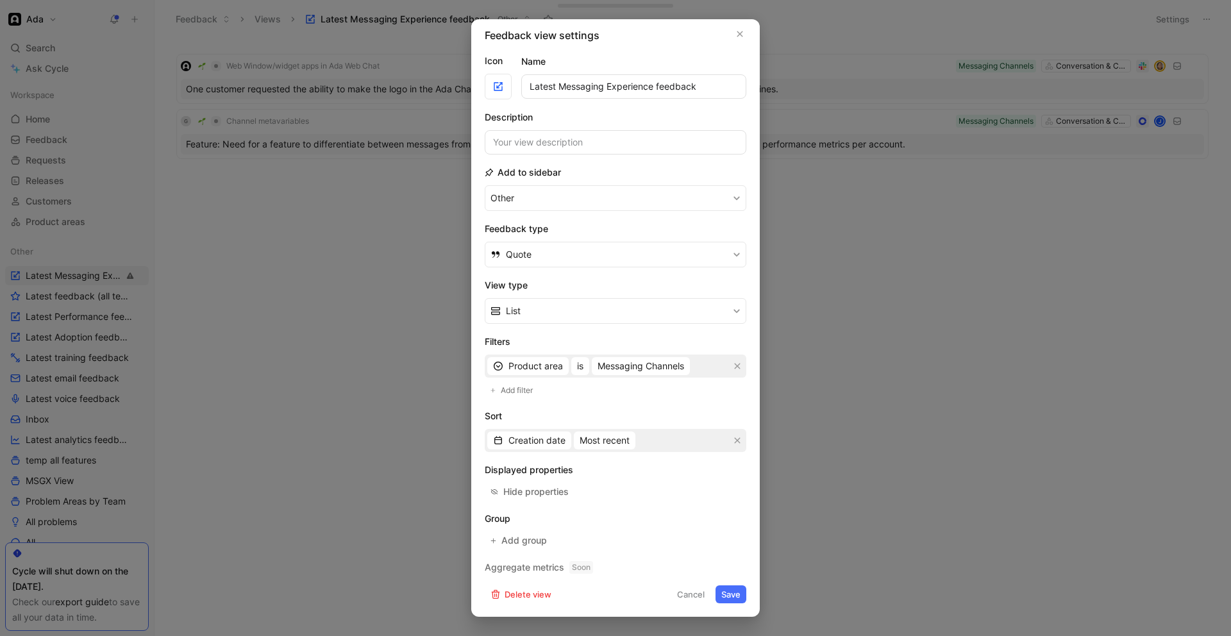
click at [734, 603] on button "Save" at bounding box center [731, 594] width 31 height 18
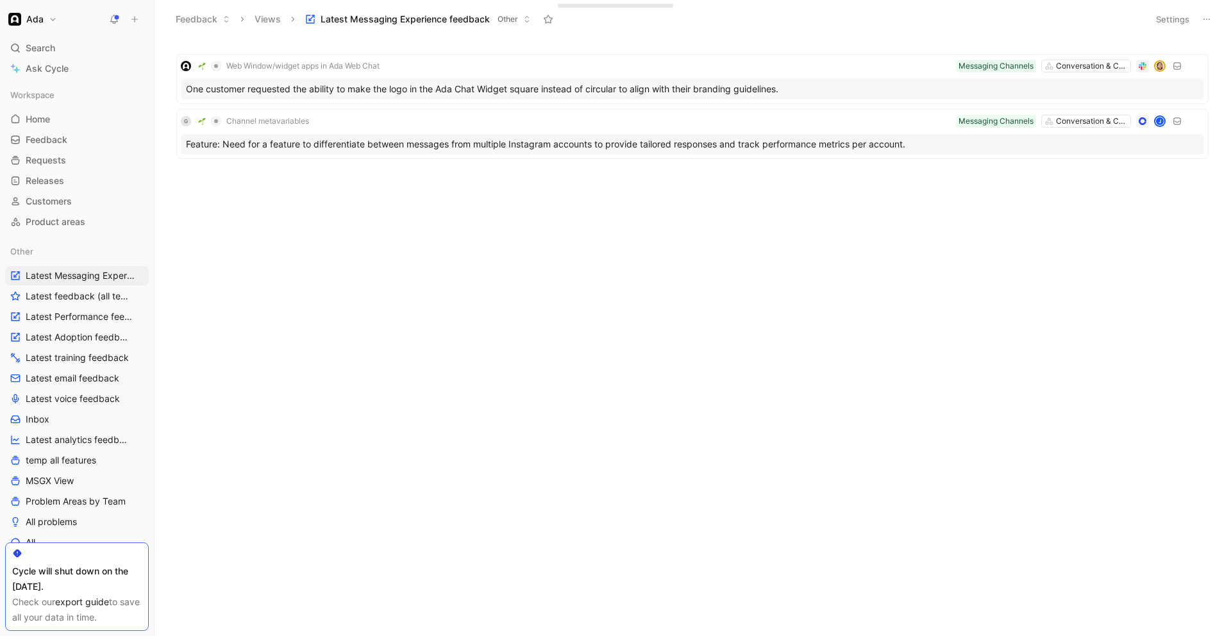
click at [737, 595] on div "Web Window/widget apps in Ada Web Chat Conversation & Channel Management Messag…" at bounding box center [692, 340] width 1058 height 592
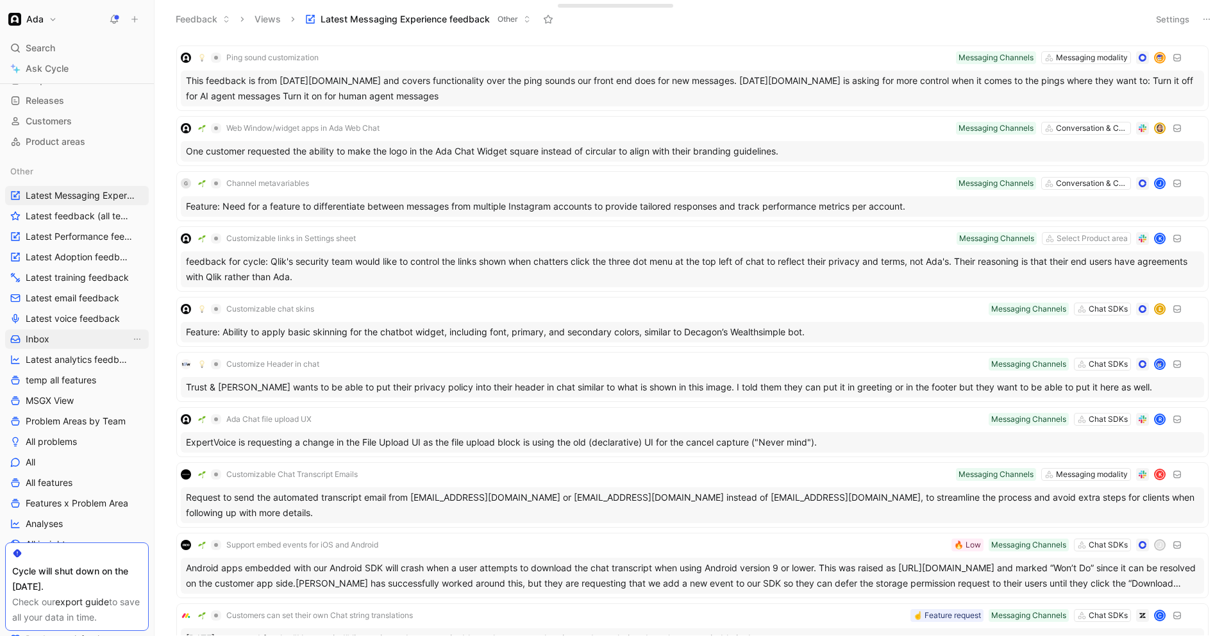
scroll to position [82, 0]
click at [66, 455] on link "All" at bounding box center [77, 460] width 144 height 19
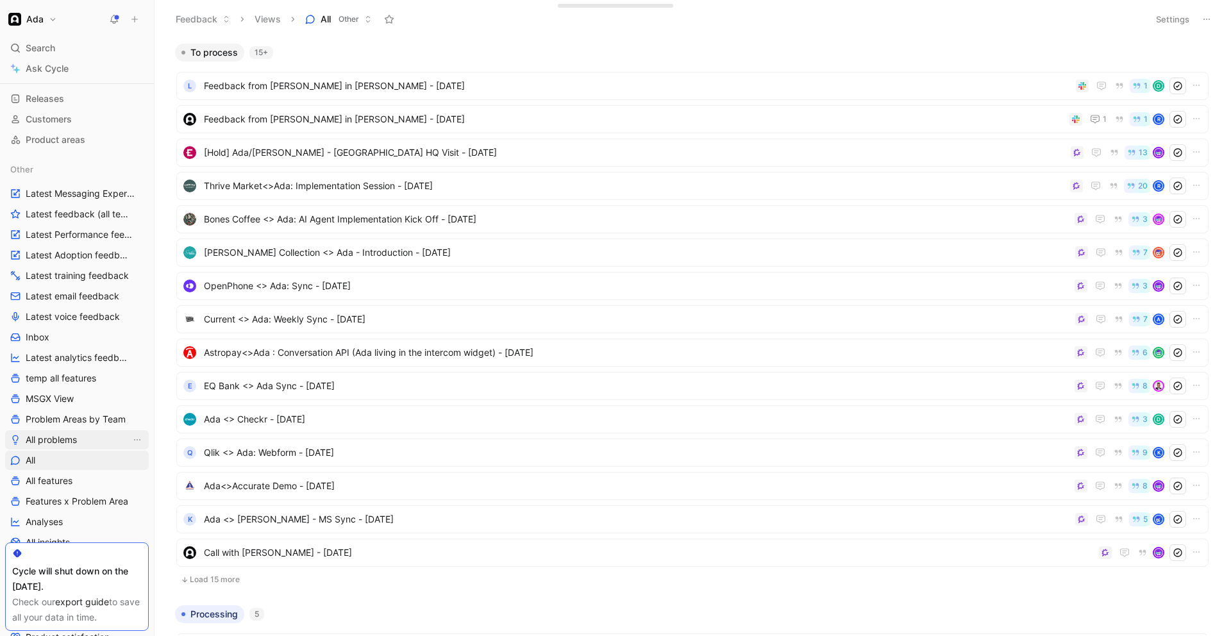
click at [75, 442] on span "All problems" at bounding box center [51, 439] width 51 height 13
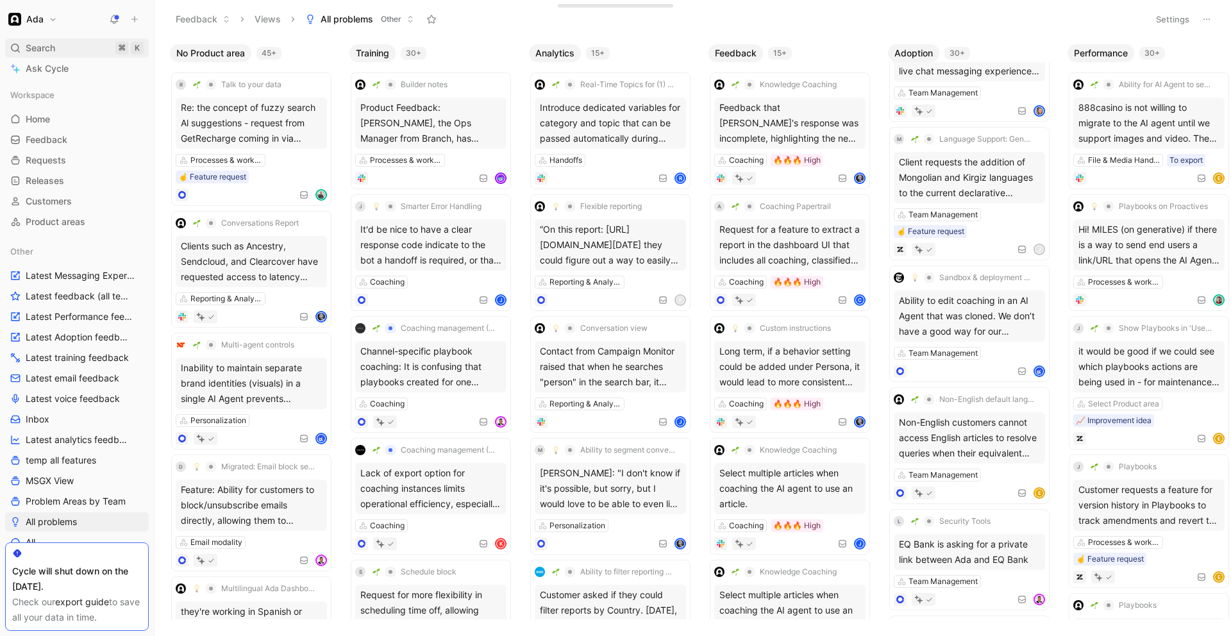
click at [38, 46] on span "Search" at bounding box center [40, 47] width 29 height 15
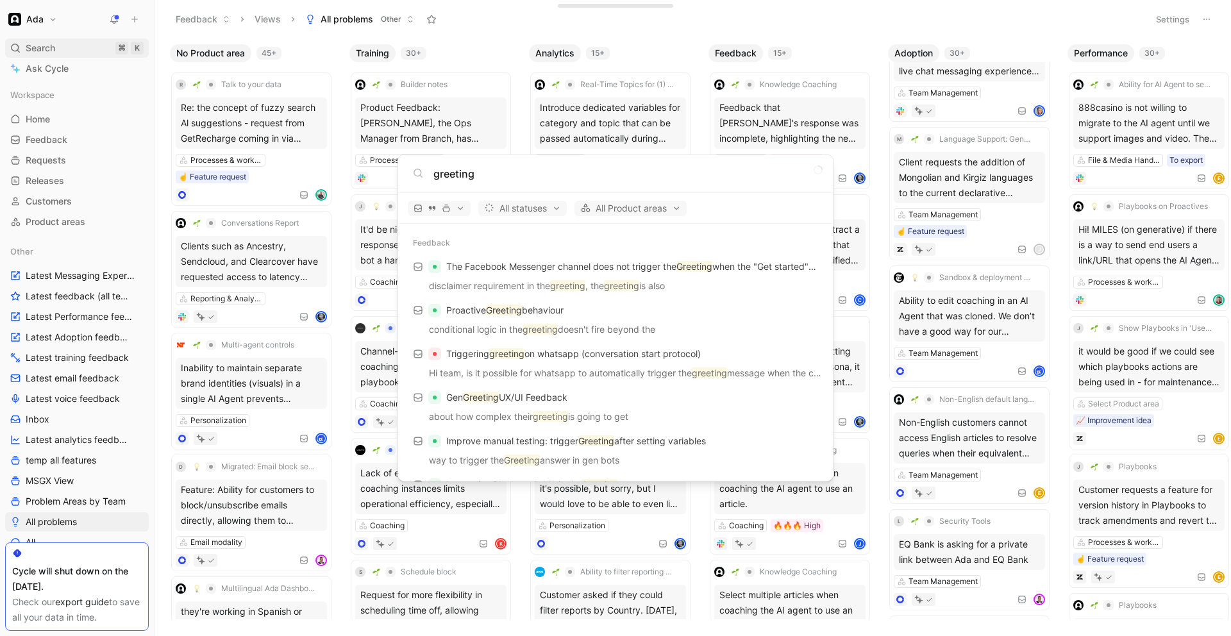
type input "greeting"
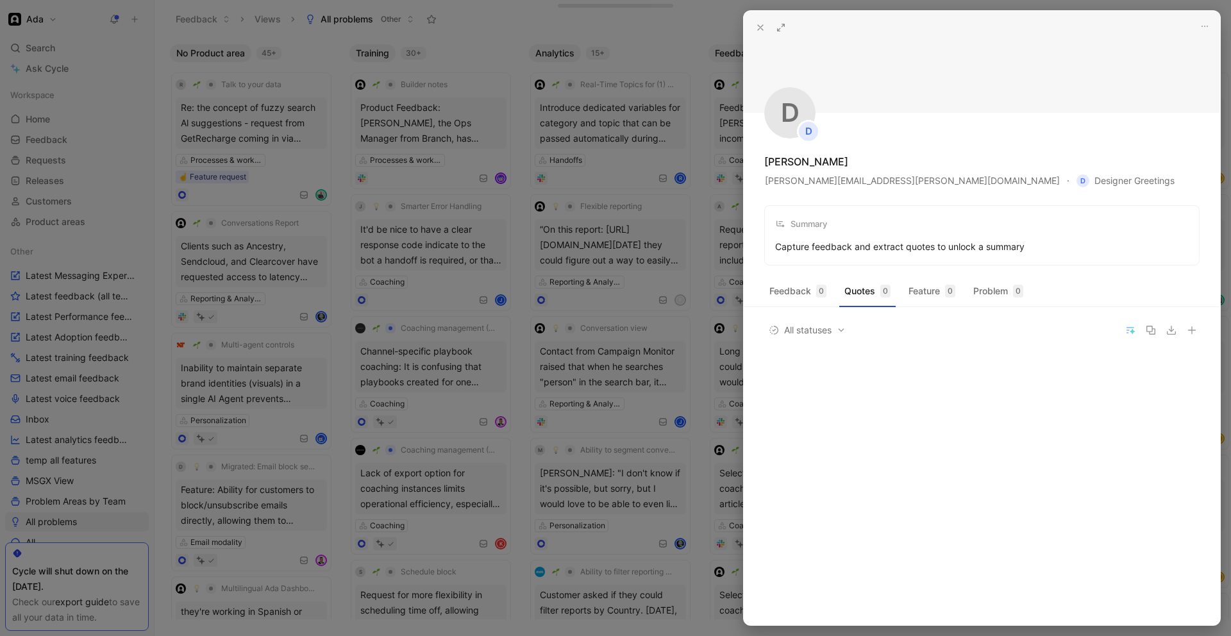
click at [758, 29] on icon at bounding box center [760, 27] width 10 height 10
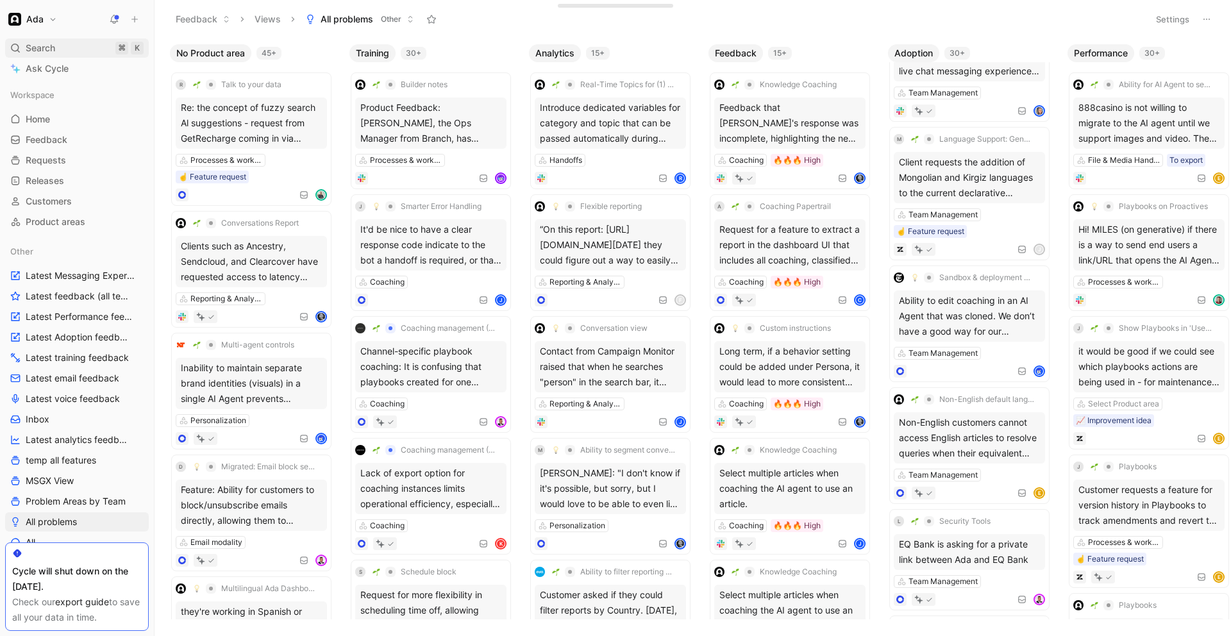
click at [97, 48] on div "Search ⌘ K" at bounding box center [77, 47] width 144 height 19
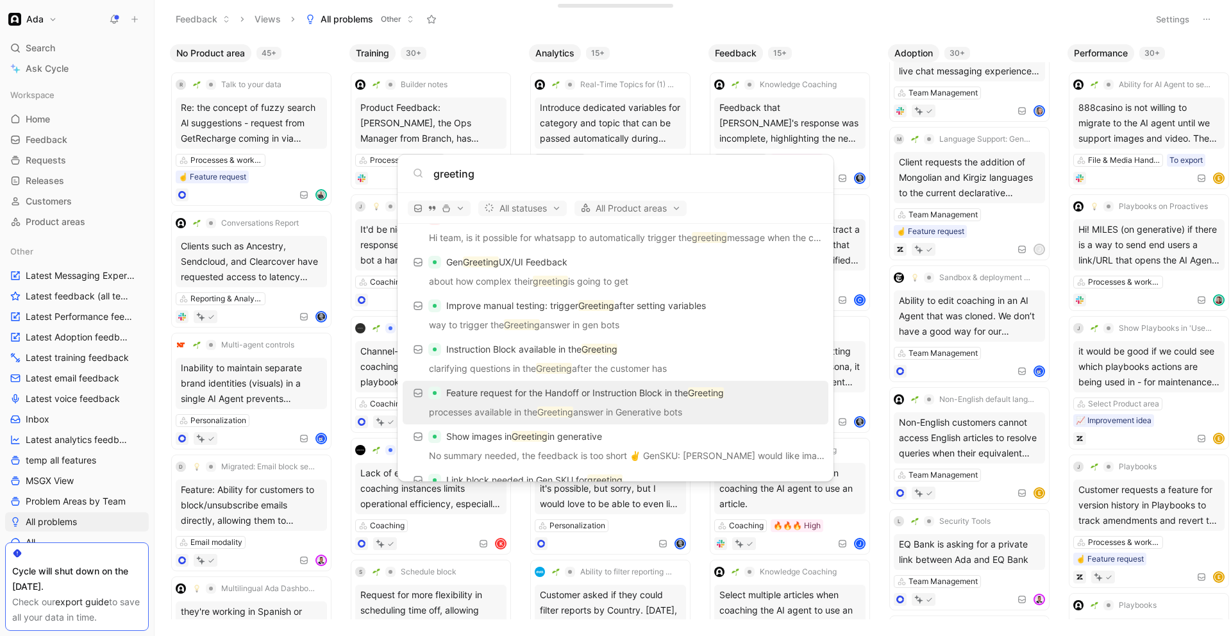
scroll to position [136, 0]
type input "greeting"
click at [519, 397] on p "Feature request for the Handoff or Instruction Block in the Greeting" at bounding box center [585, 392] width 278 height 15
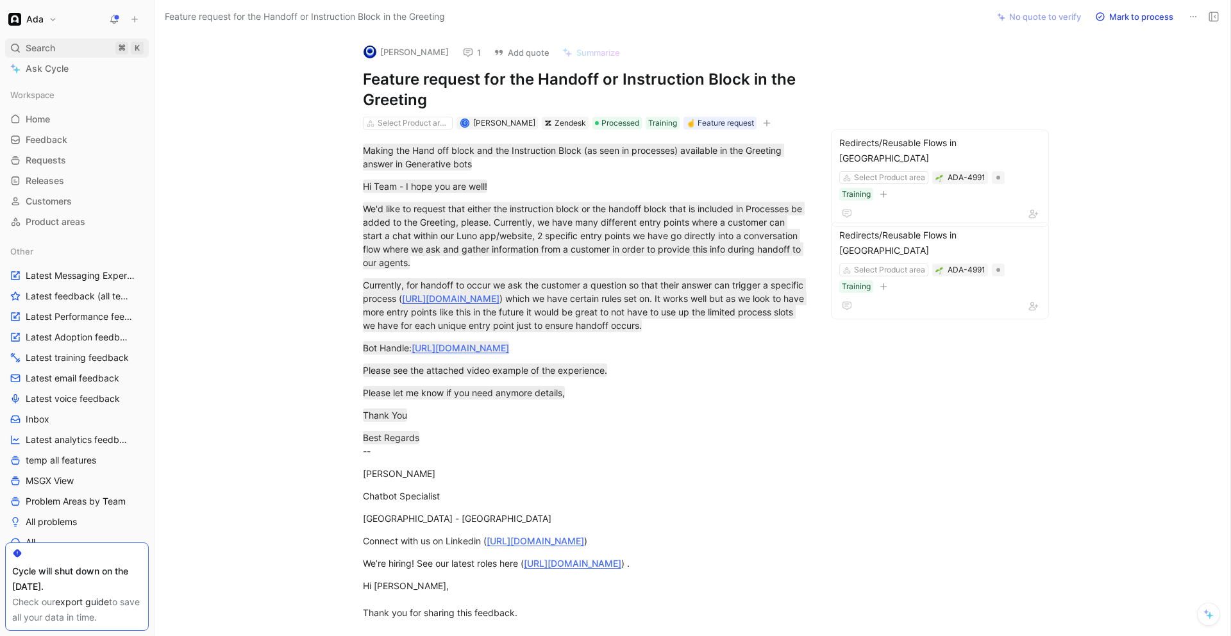
click at [64, 47] on div "Search ⌘ K" at bounding box center [77, 47] width 144 height 19
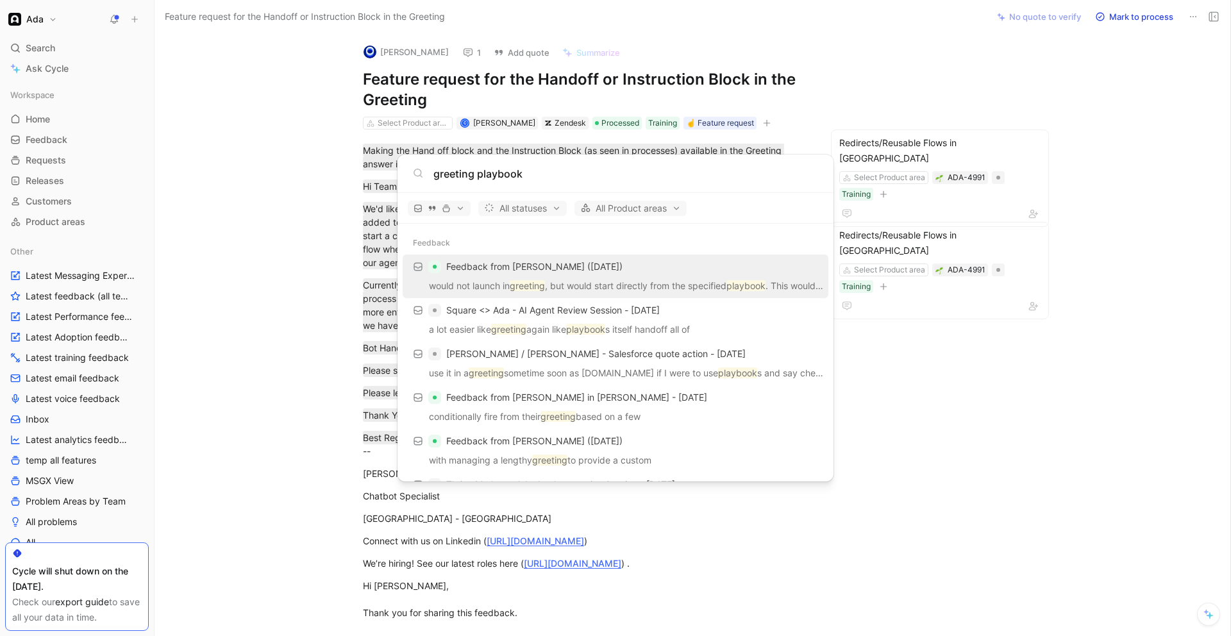
type input "greeting playbook"
click at [539, 267] on span "Feedback from Omar Owaini (Jul 25, 2025)" at bounding box center [534, 266] width 176 height 11
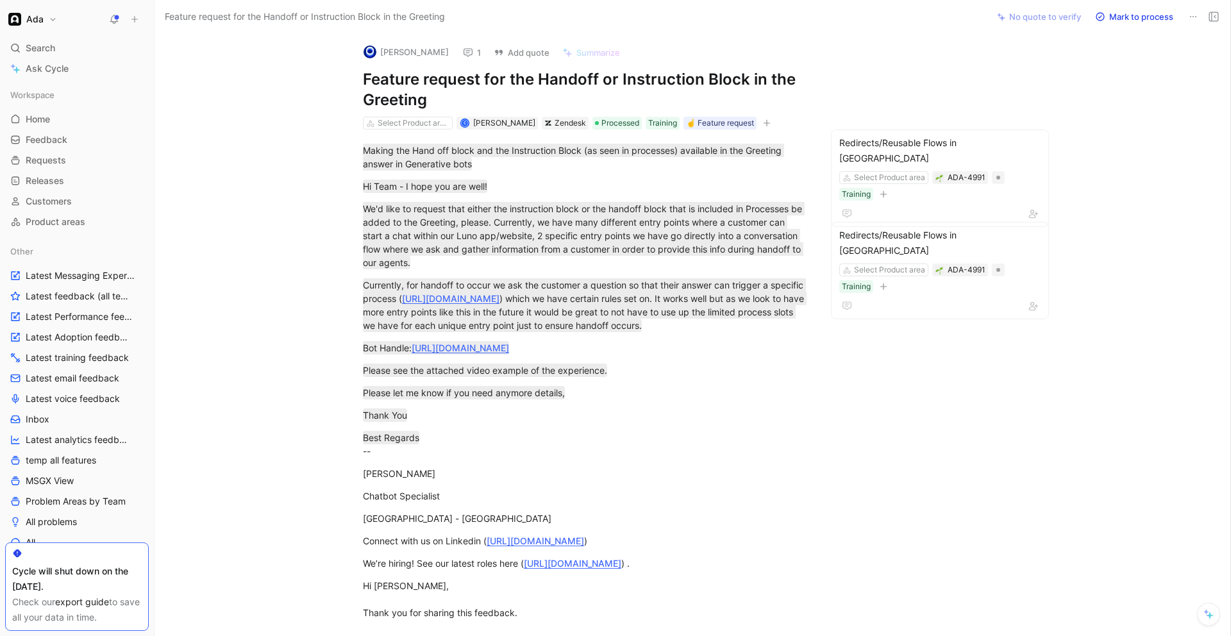
click at [56, 35] on div "Ada Search ⌘ K Ask Cycle Workspace Home G then H Feedback G then F Requests G t…" at bounding box center [77, 318] width 154 height 636
click at [60, 46] on div "Search ⌘ K" at bounding box center [77, 47] width 144 height 19
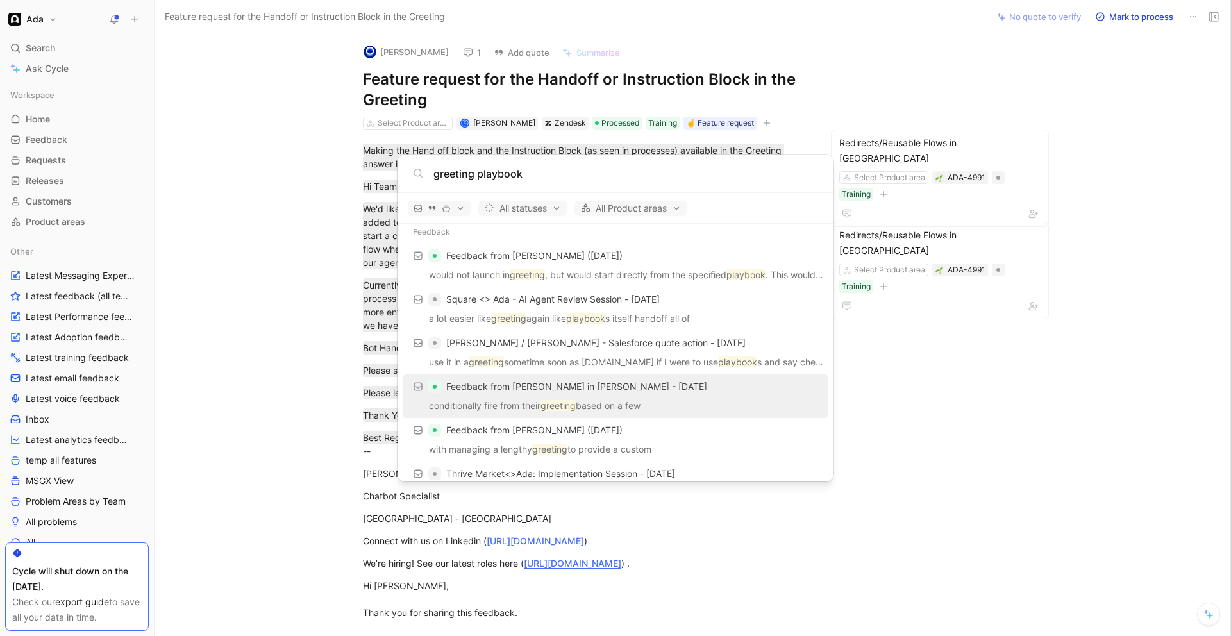
scroll to position [26, 0]
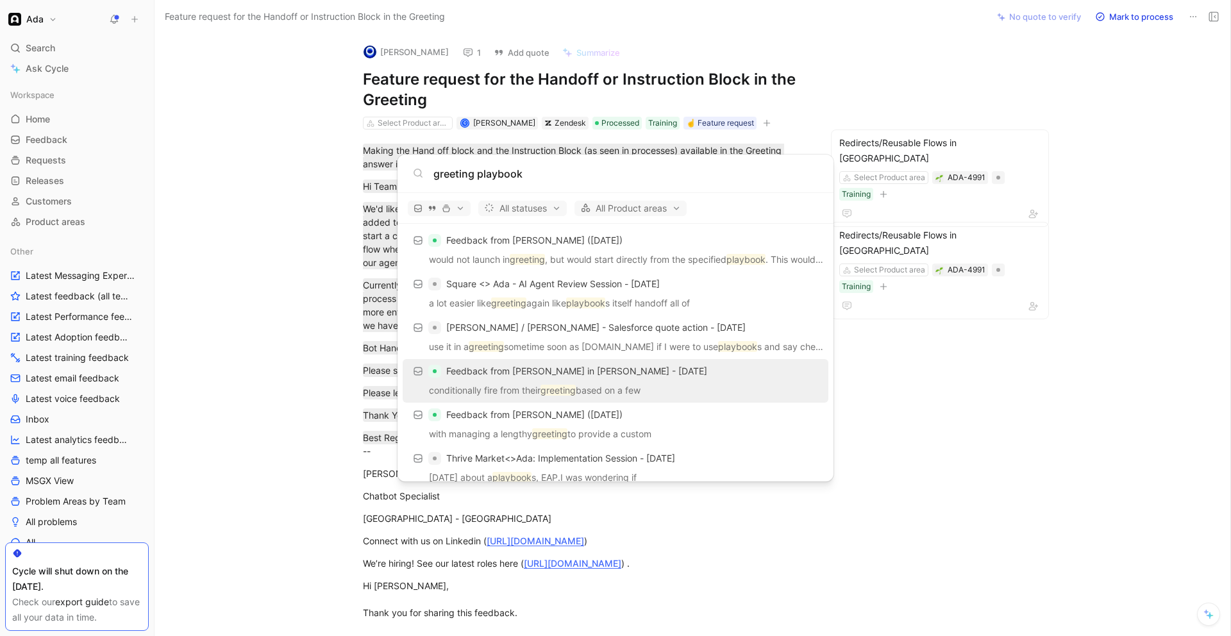
type input "greeting playbook"
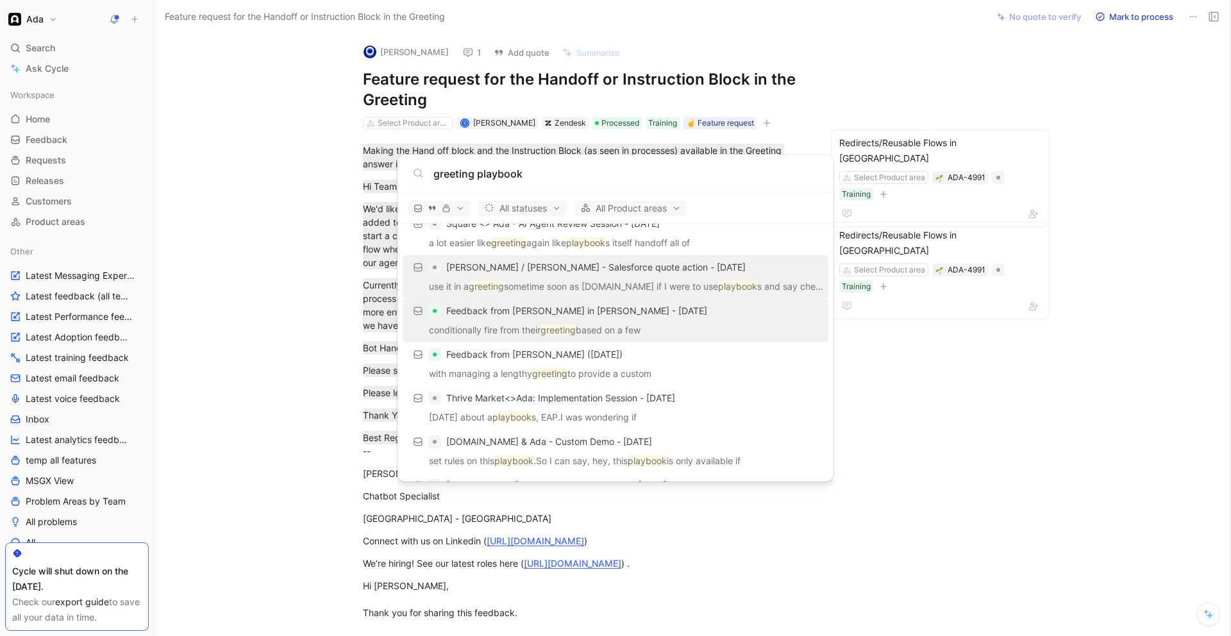
scroll to position [88, 0]
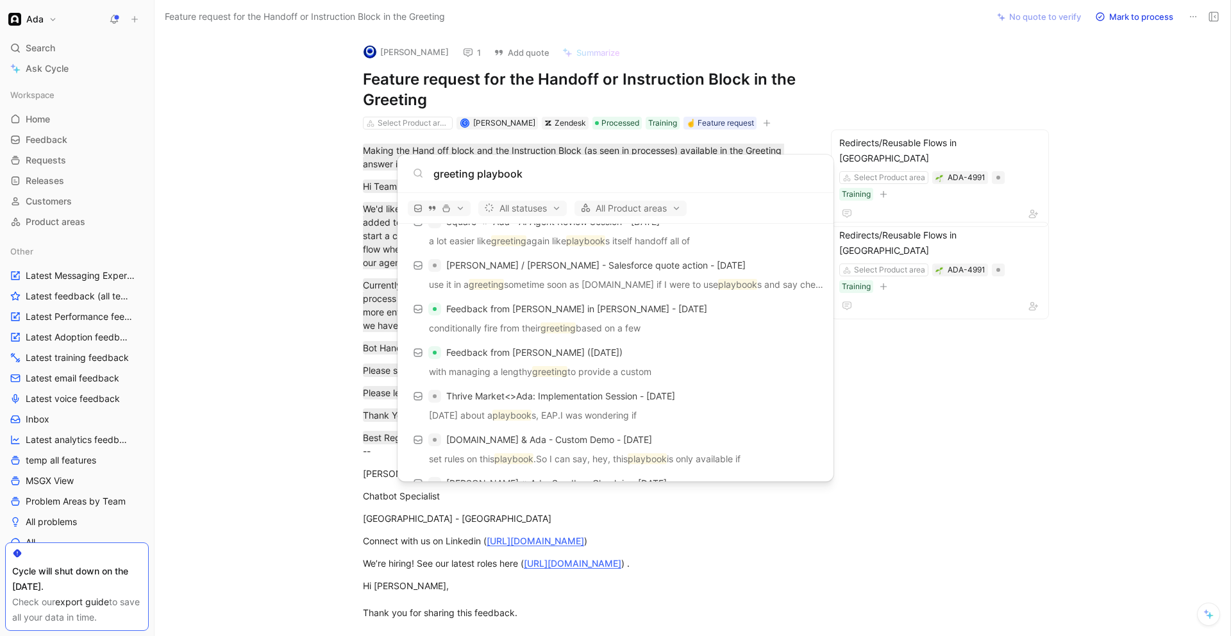
click at [911, 62] on body "Ada Search ⌘ K Ask Cycle Workspace Home G then H Feedback G then F Requests G t…" at bounding box center [615, 318] width 1231 height 636
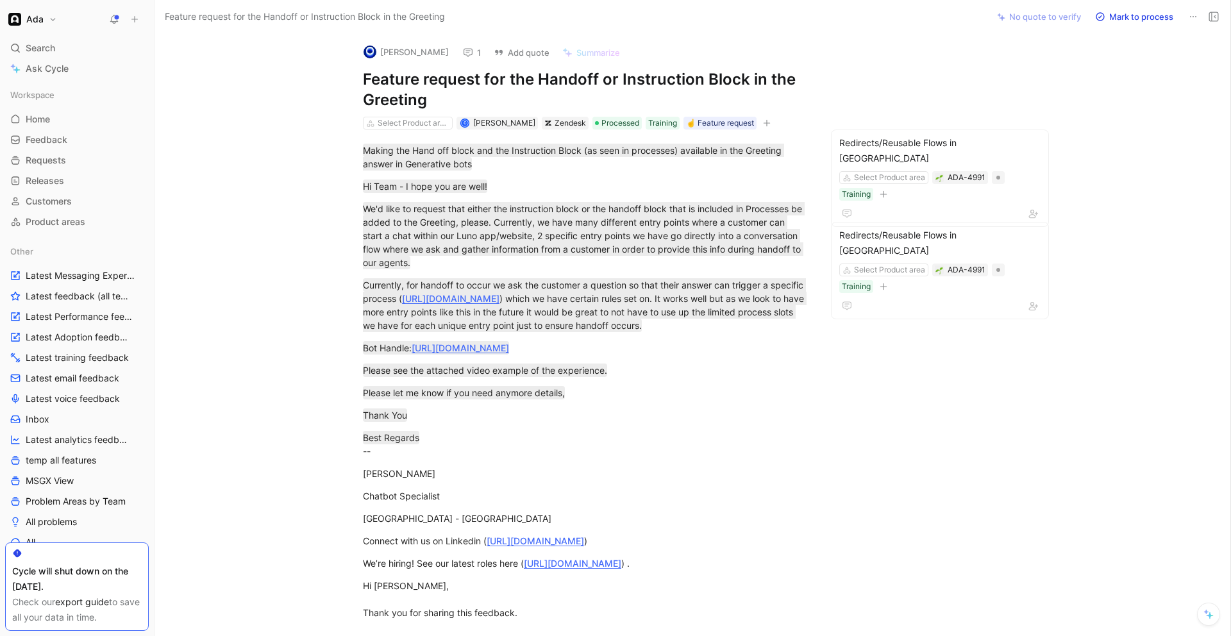
click at [456, 83] on h1 "Feature request for the Handoff or Instruction Block in the Greeting" at bounding box center [585, 89] width 444 height 41
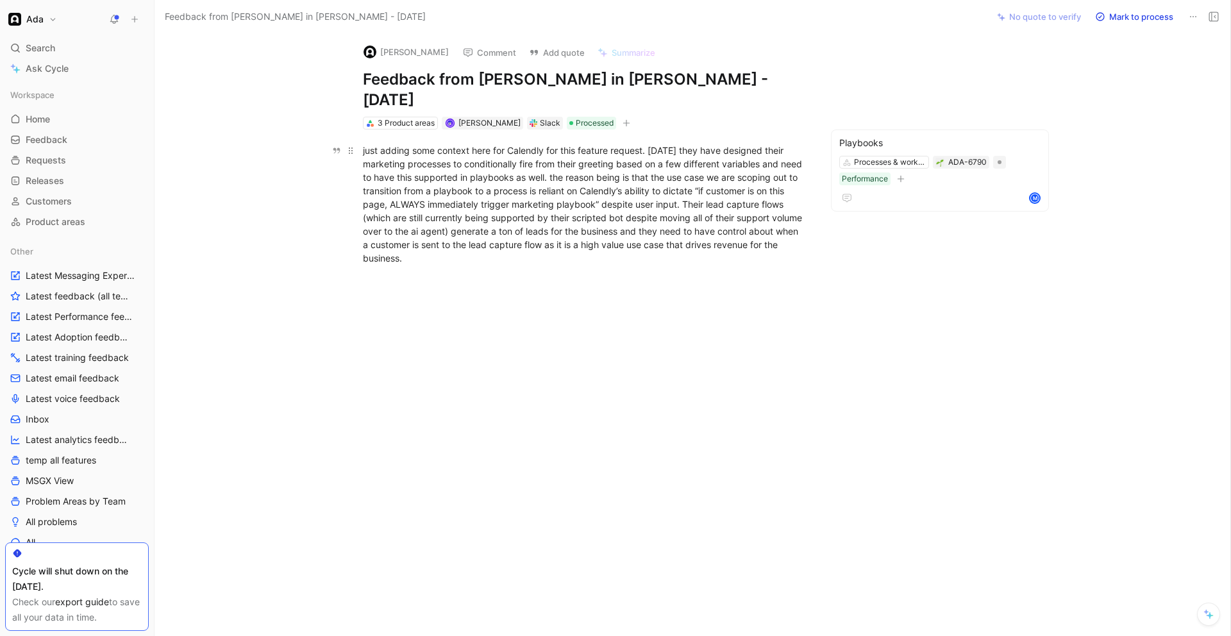
click at [566, 162] on div "just adding some context here for Calendly for this feature request. Today they…" at bounding box center [585, 204] width 444 height 121
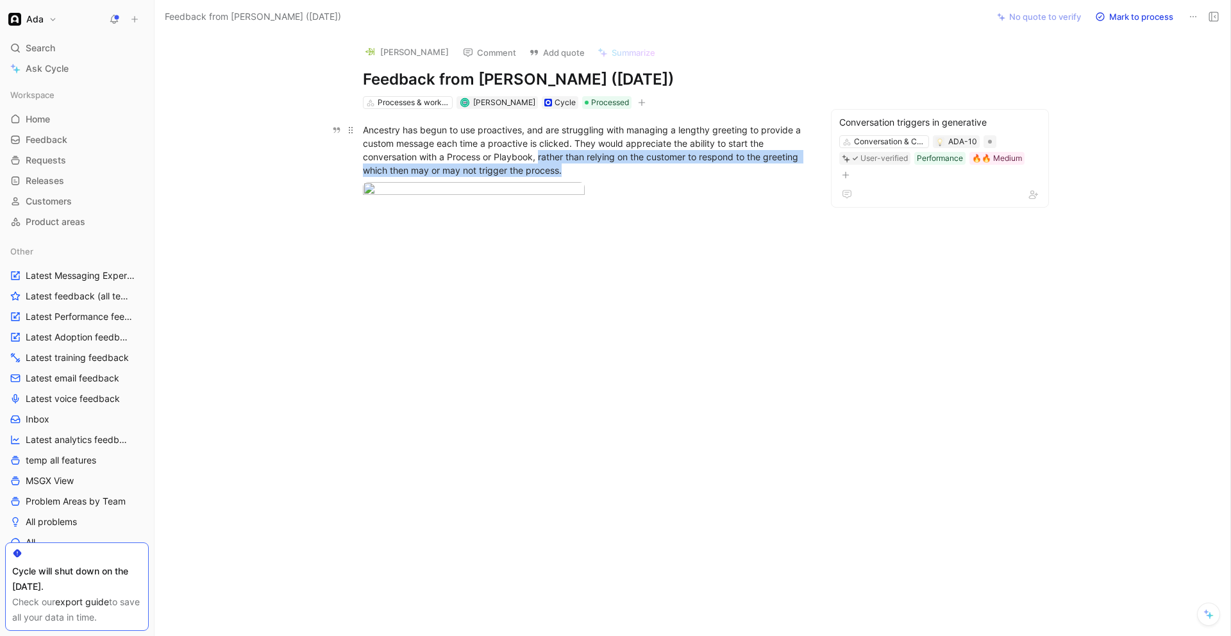
drag, startPoint x: 539, startPoint y: 156, endPoint x: 575, endPoint y: 170, distance: 38.0
click at [575, 170] on div "Ancestry has begun to use proactives, and are struggling with managing a length…" at bounding box center [585, 150] width 444 height 54
click at [755, 162] on div "Ancestry has begun to use proactives, and are struggling with managing a length…" at bounding box center [585, 150] width 444 height 54
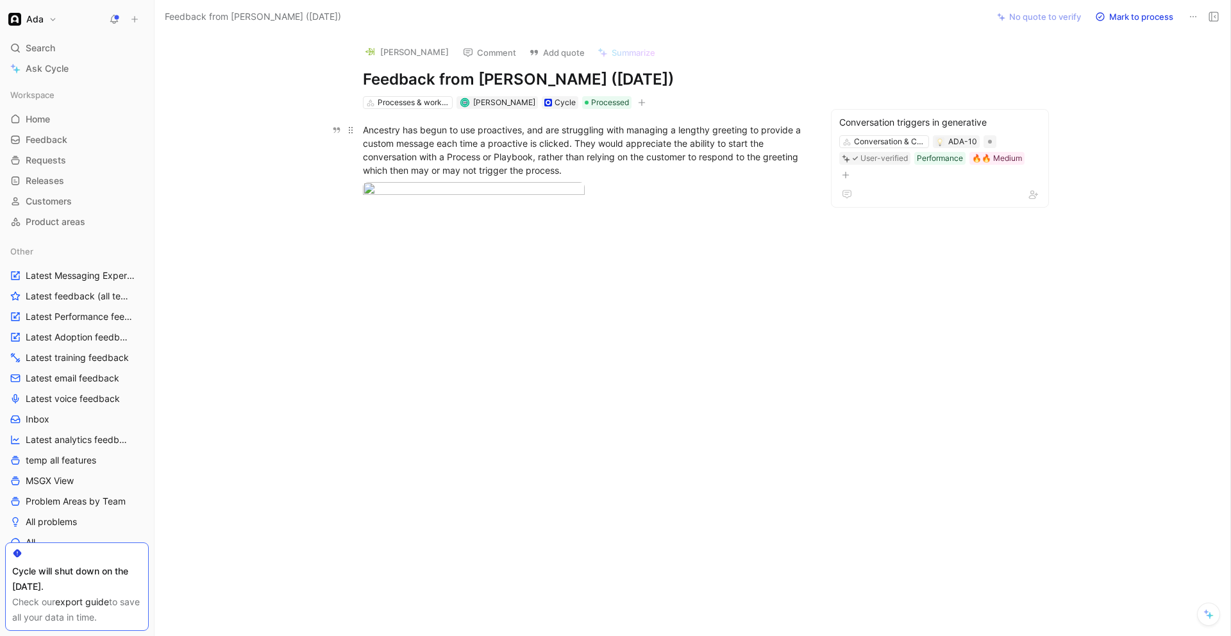
click at [385, 134] on div "Ancestry has begun to use proactives, and are struggling with managing a length…" at bounding box center [585, 150] width 444 height 54
copy div "Ancestry"
click at [539, 156] on div "Ancestry has begun to use proactives, and are struggling with managing a length…" at bounding box center [585, 150] width 444 height 54
drag, startPoint x: 565, startPoint y: 128, endPoint x: 570, endPoint y: 145, distance: 18.1
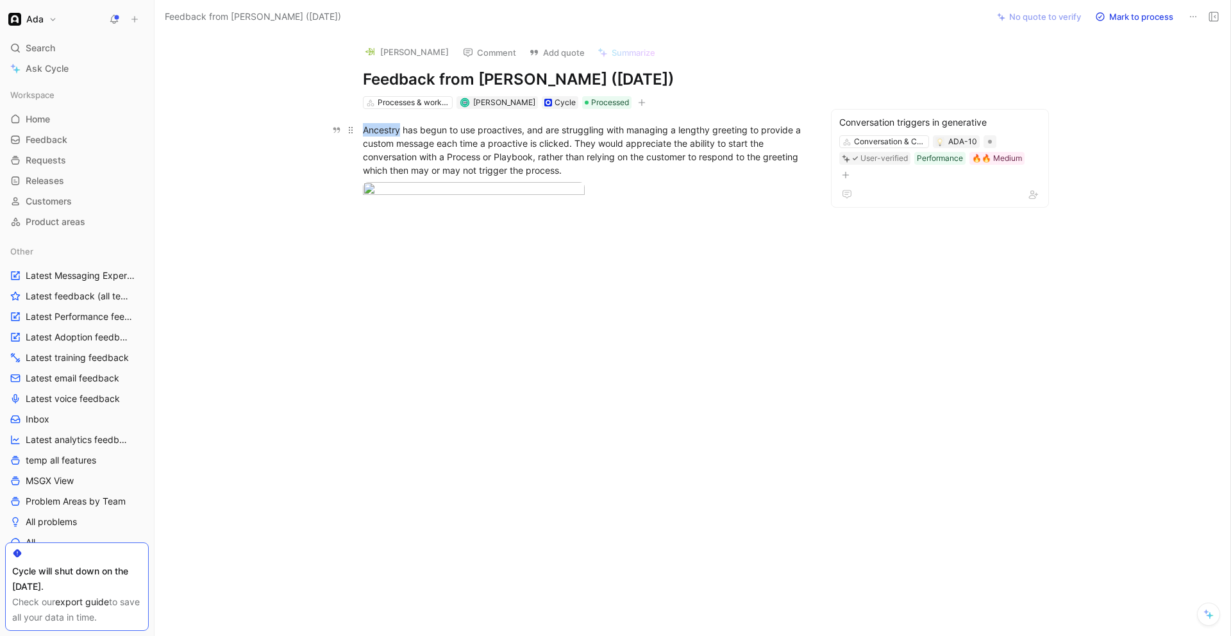
click at [570, 145] on div "Ancestry has begun to use proactives, and are struggling with managing a length…" at bounding box center [585, 150] width 444 height 54
copy div "struggling with managing a lengthy greeting to provide a custom message each ti…"
click at [453, 243] on body "Ada Search ⌘ K Ask Cycle Workspace Home G then H Feedback G then F Requests G t…" at bounding box center [615, 318] width 1231 height 636
